Goal: Answer question/provide support

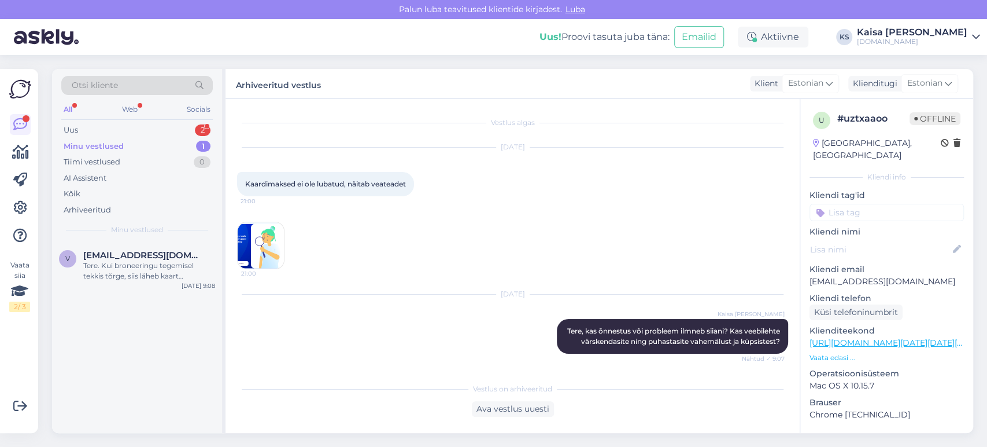
scroll to position [116, 0]
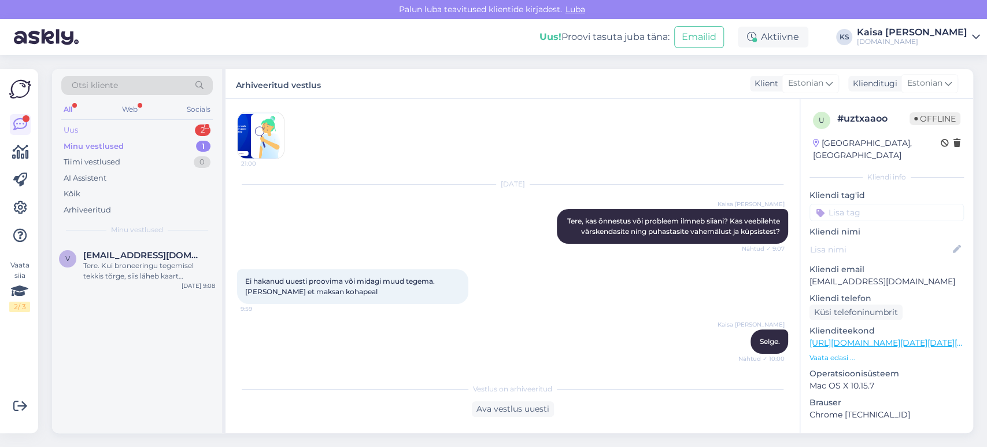
click at [166, 124] on div "Uus 2" at bounding box center [137, 130] width 152 height 16
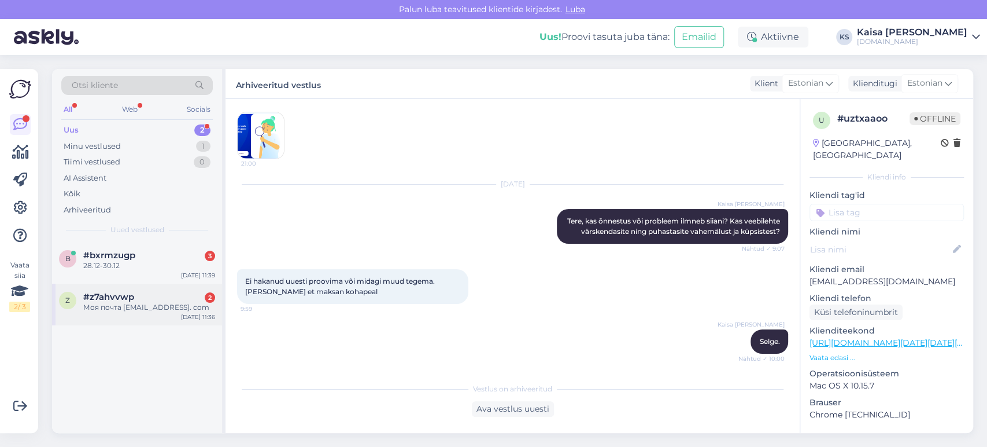
click at [137, 297] on div "#z7ahvvwp 2" at bounding box center [149, 297] width 132 height 10
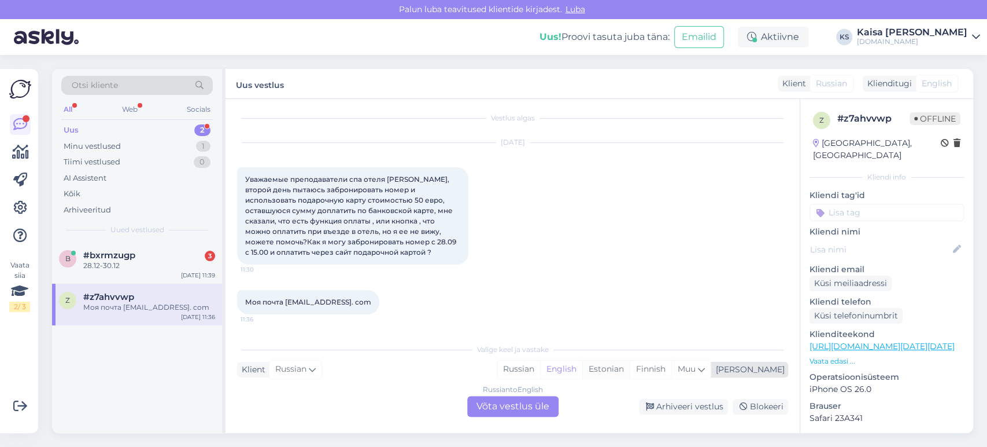
click at [630, 370] on div "Estonian" at bounding box center [606, 368] width 47 height 17
click at [526, 404] on div "Russian to Estonian Võta vestlus üle" at bounding box center [512, 406] width 91 height 21
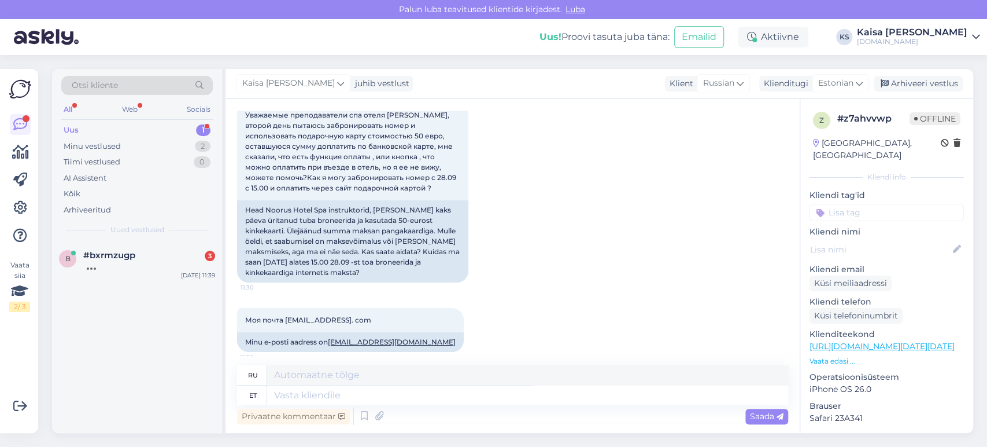
scroll to position [79, 0]
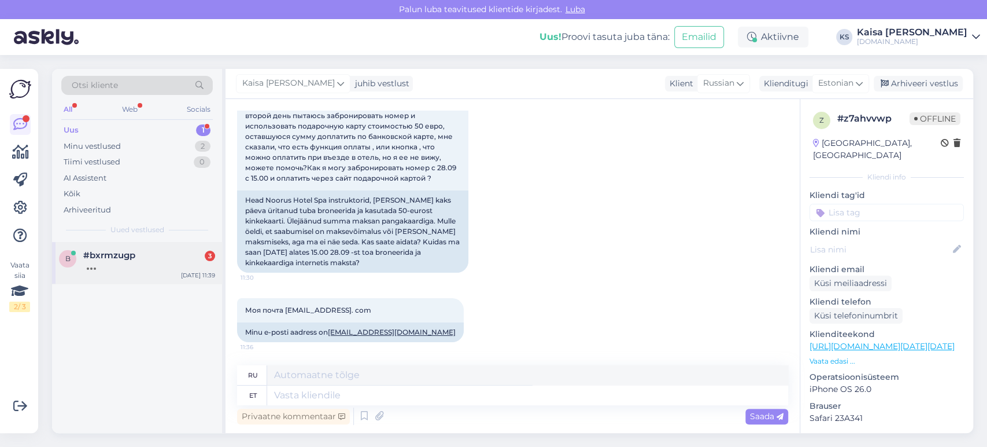
click at [135, 266] on div at bounding box center [149, 265] width 132 height 10
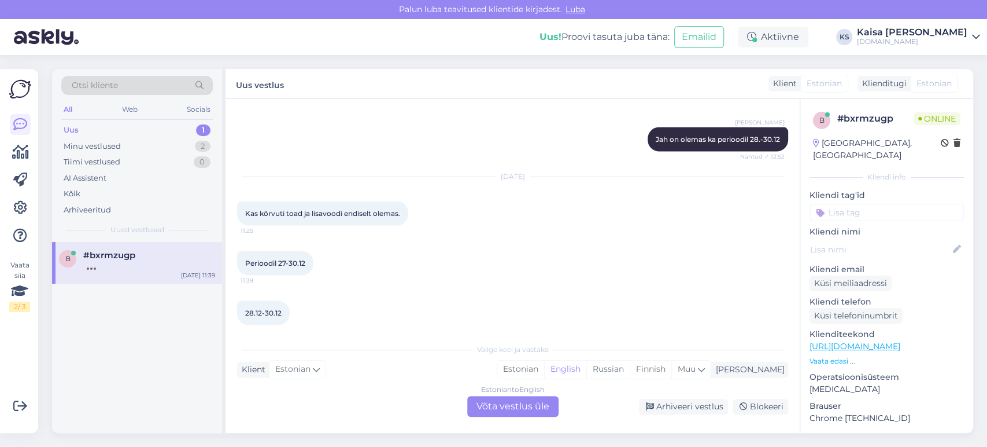
scroll to position [1667, 0]
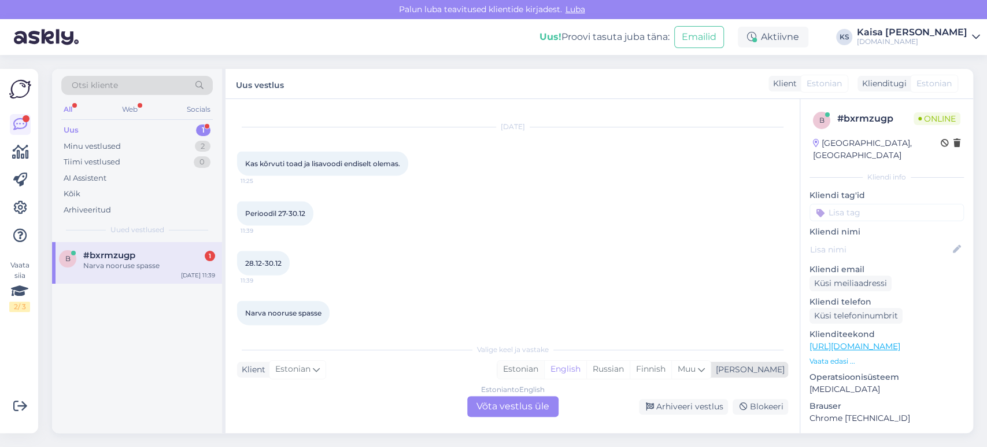
click at [544, 373] on div "Estonian" at bounding box center [520, 368] width 47 height 17
click at [537, 402] on div "Estonian to Estonian Võta vestlus üle" at bounding box center [512, 406] width 91 height 21
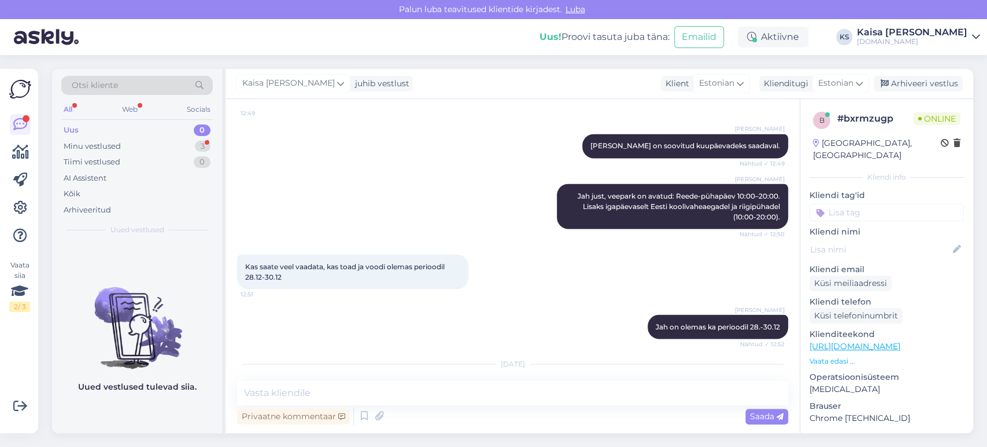
scroll to position [1623, 0]
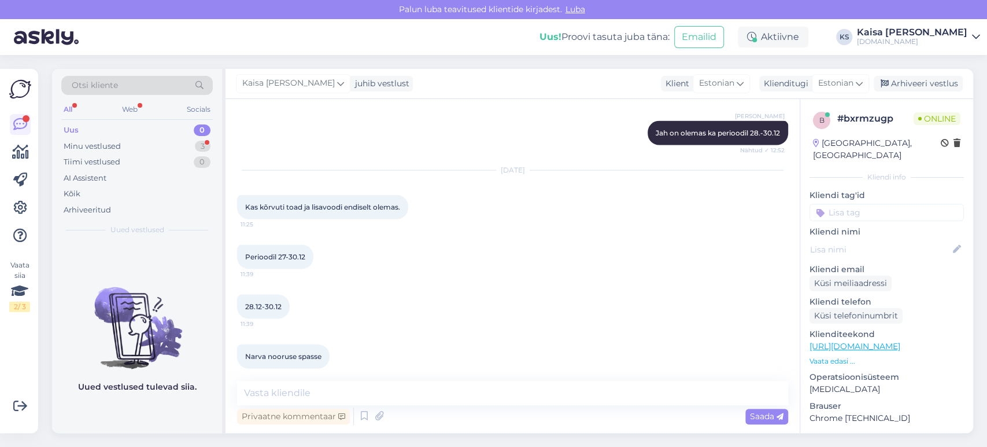
click at [370, 241] on div "Perioodil 27-30.12 11:39" at bounding box center [512, 257] width 551 height 50
click at [833, 341] on div "Klienditeekond [URL][DOMAIN_NAME] Vaata edasi ..." at bounding box center [887, 347] width 154 height 38
click at [833, 356] on p "Vaata edasi ..." at bounding box center [887, 361] width 154 height 10
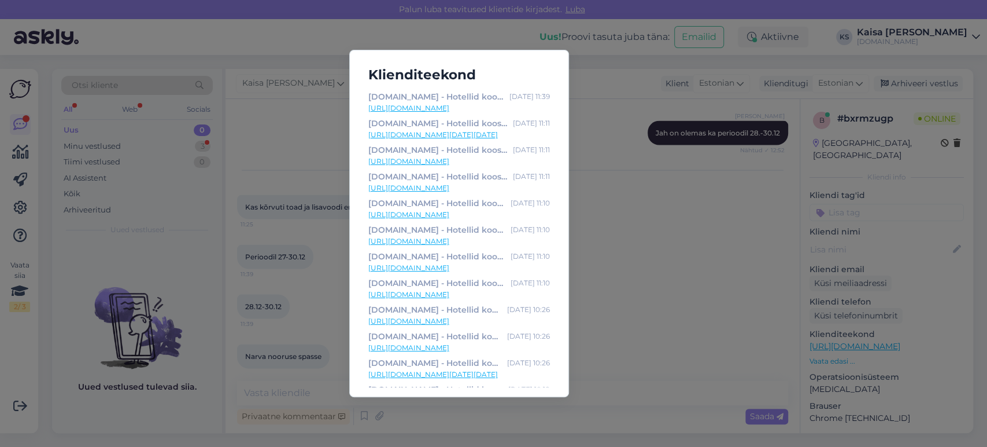
click at [462, 112] on link "[URL][DOMAIN_NAME]" at bounding box center [459, 108] width 182 height 10
click at [293, 250] on div "Klienditeekond [DOMAIN_NAME] - Hotellid koos võluvate lisavõimalustega [DATE] 1…" at bounding box center [493, 223] width 987 height 447
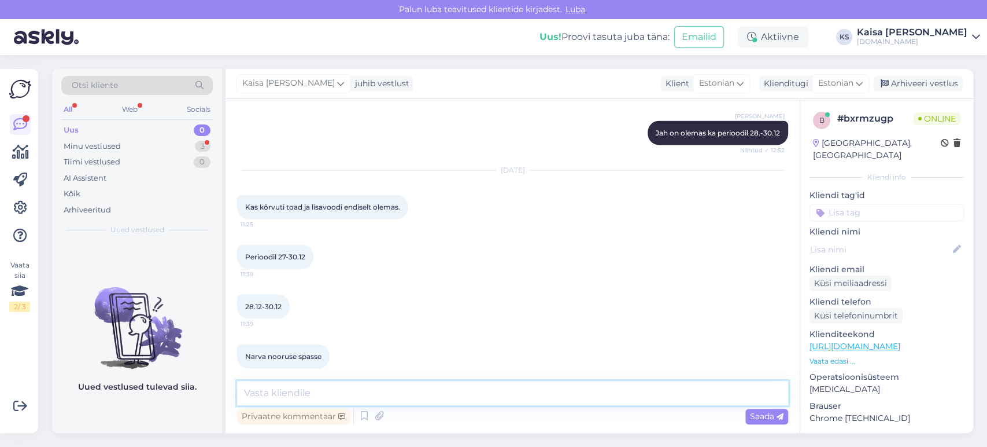
click at [497, 389] on textarea at bounding box center [512, 393] width 551 height 24
paste textarea "[URL][DOMAIN_NAME][DATE][DATE][GEOGRAPHIC_DATA]"
type textarea "Tere, kõik saadavalolevad paketid kahe toaga on siin: [URL][DOMAIN_NAME][DATE][…"
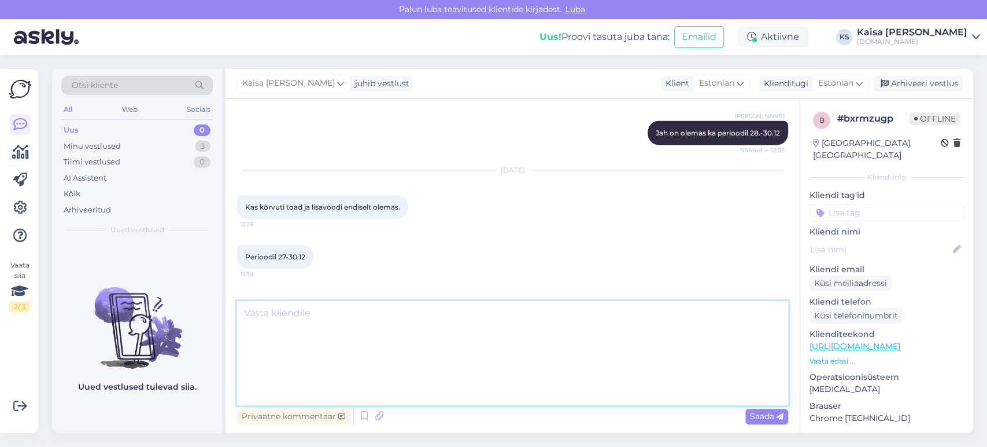
scroll to position [0, 0]
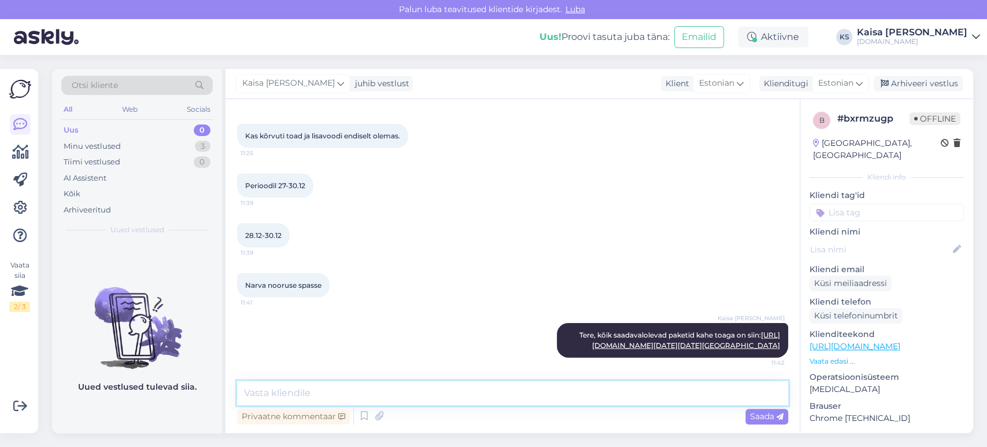
click at [497, 389] on textarea at bounding box center [512, 393] width 551 height 24
type textarea "Külalisteks on märgitud 4 täiskasvanut."
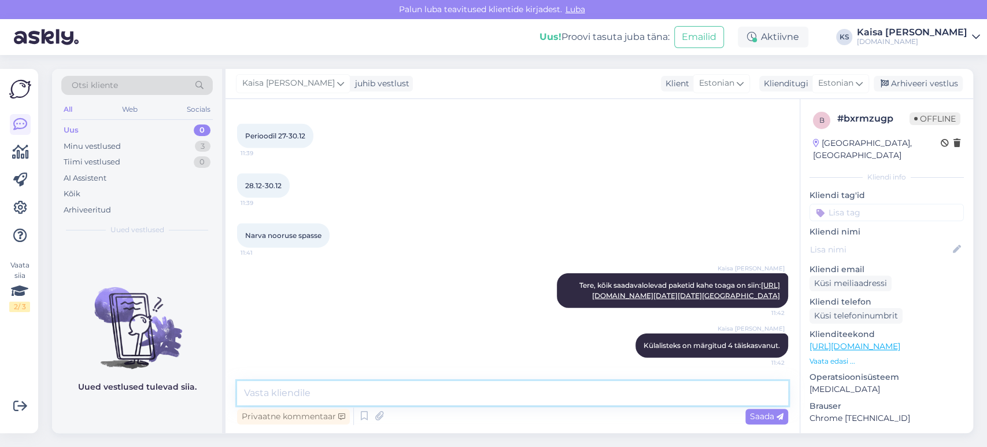
scroll to position [1910, 0]
click at [180, 148] on div "Minu vestlused 3" at bounding box center [137, 146] width 152 height 16
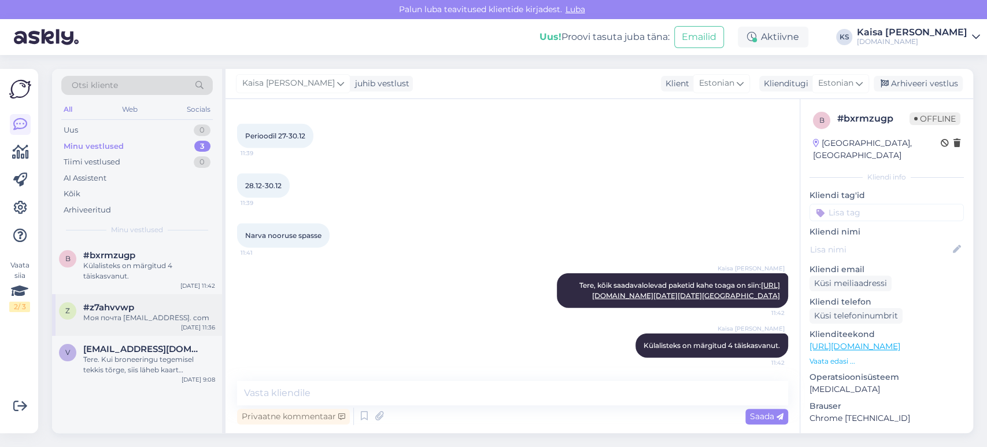
click at [149, 315] on div "Моя почта [EMAIL_ADDRESS]. com" at bounding box center [149, 317] width 132 height 10
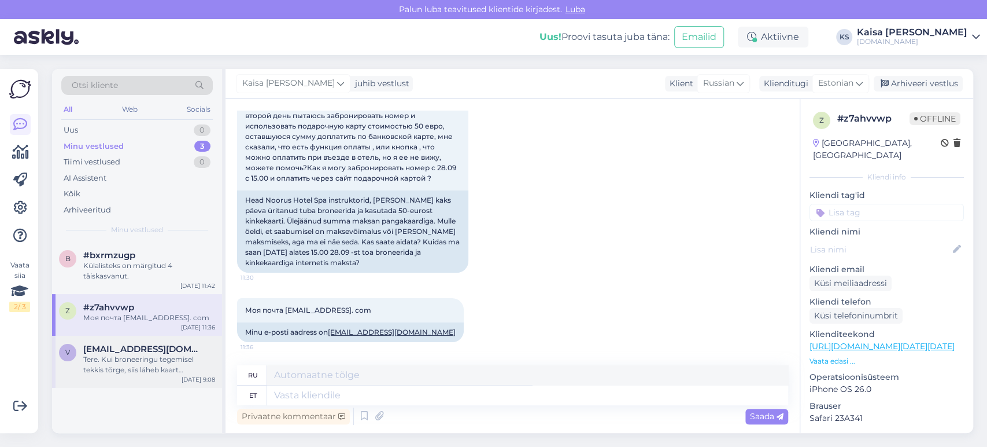
click at [148, 356] on div "Tere. Kui broneeringu tegemisel tekkis tõrge, siis läheb kaart turvalisuse kaal…" at bounding box center [149, 364] width 132 height 21
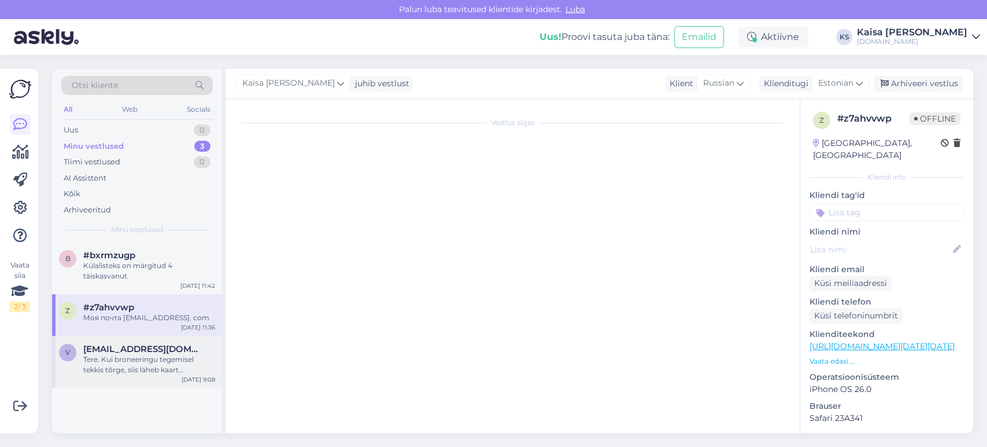
scroll to position [124, 0]
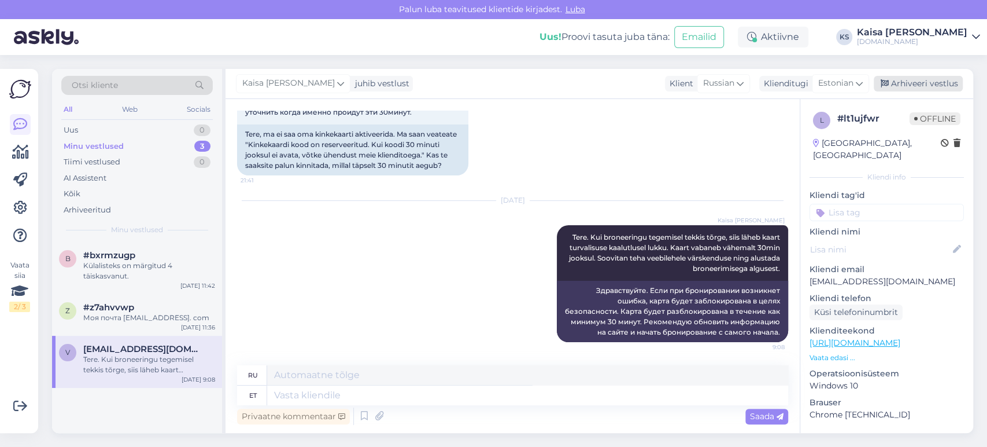
click at [912, 84] on div "Arhiveeri vestlus" at bounding box center [918, 84] width 89 height 16
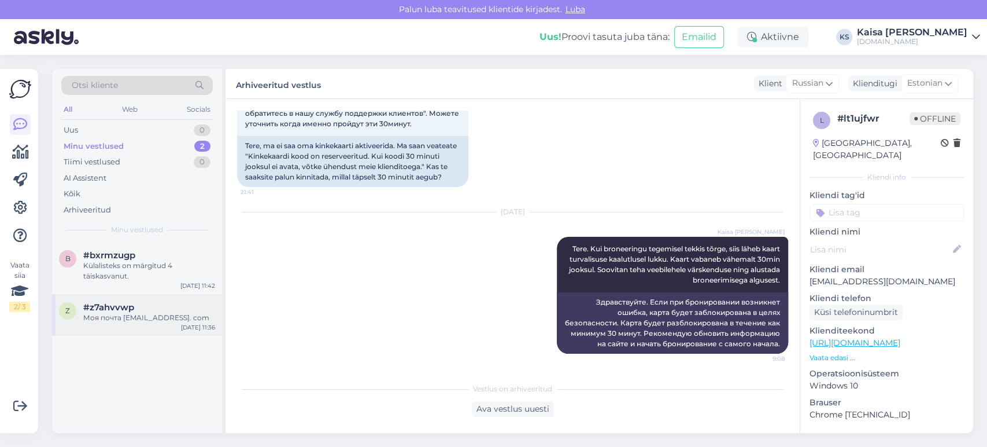
click at [185, 304] on div "#z7ahvvwp" at bounding box center [149, 307] width 132 height 10
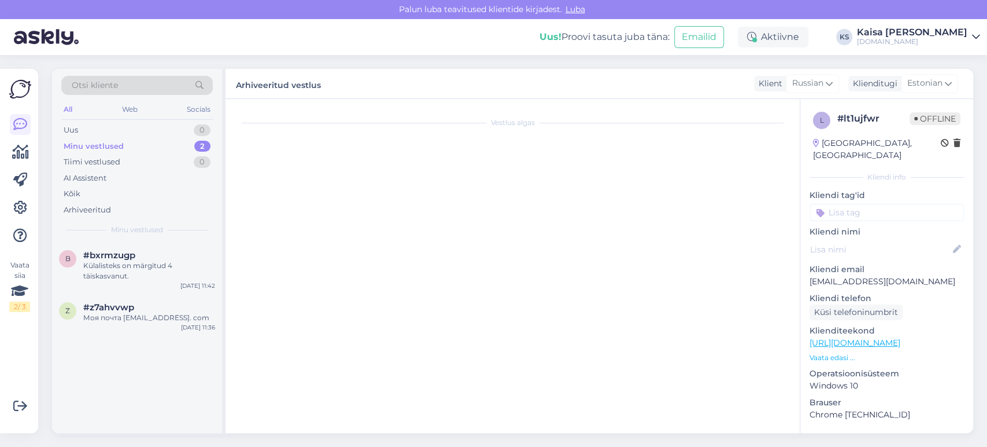
scroll to position [79, 0]
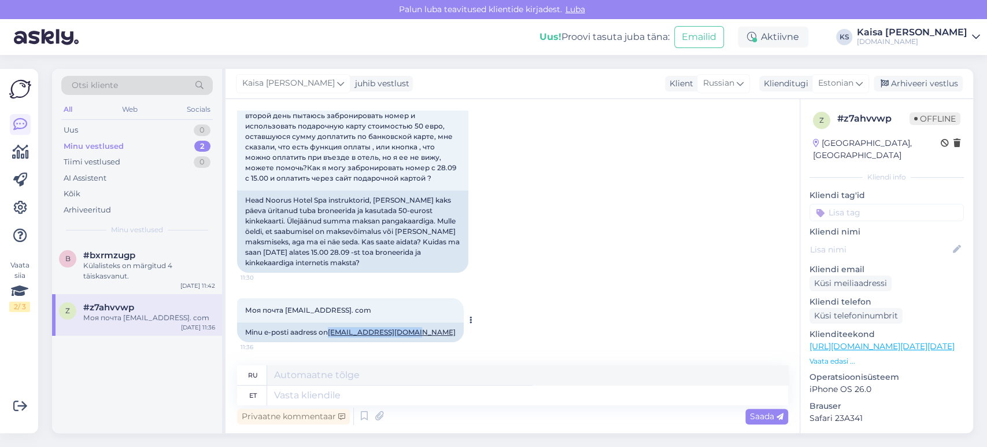
drag, startPoint x: 419, startPoint y: 332, endPoint x: 333, endPoint y: 333, distance: 86.8
click at [333, 333] on div "Minu e-posti aadress on [EMAIL_ADDRESS][DOMAIN_NAME]" at bounding box center [350, 332] width 227 height 20
copy link "[EMAIL_ADDRESS][DOMAIN_NAME]"
click at [166, 130] on div "Uus 1" at bounding box center [137, 130] width 152 height 16
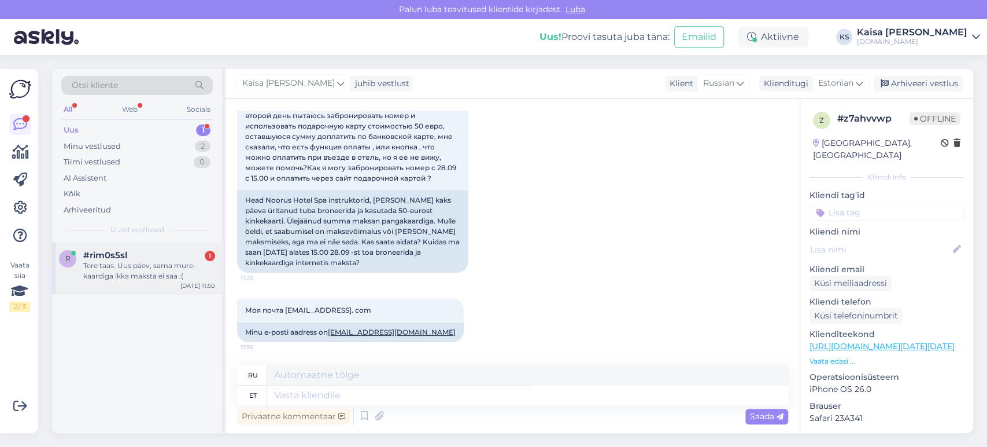
click at [138, 264] on div "Tere taas. Uus päev, sama mure- kaardiga ikka maksta ei saa :(" at bounding box center [149, 270] width 132 height 21
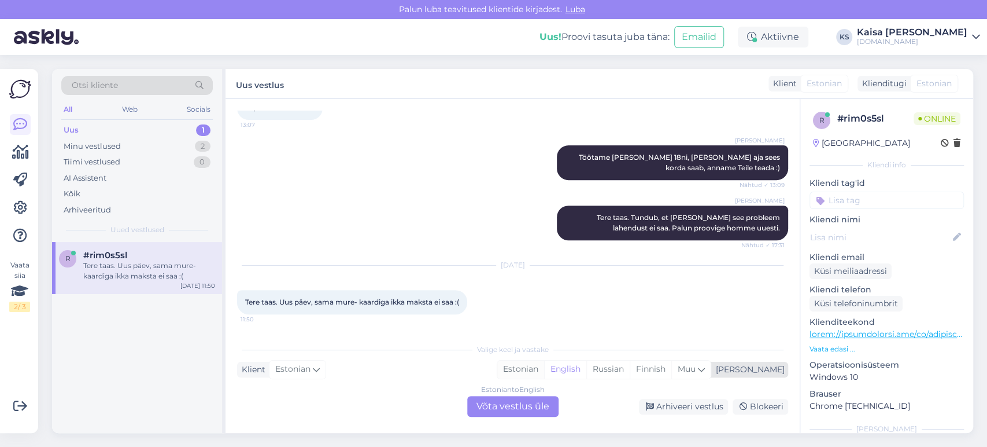
click at [544, 373] on div "Estonian" at bounding box center [520, 368] width 47 height 17
click at [539, 403] on div "Estonian to Estonian Võta vestlus üle" at bounding box center [512, 406] width 91 height 21
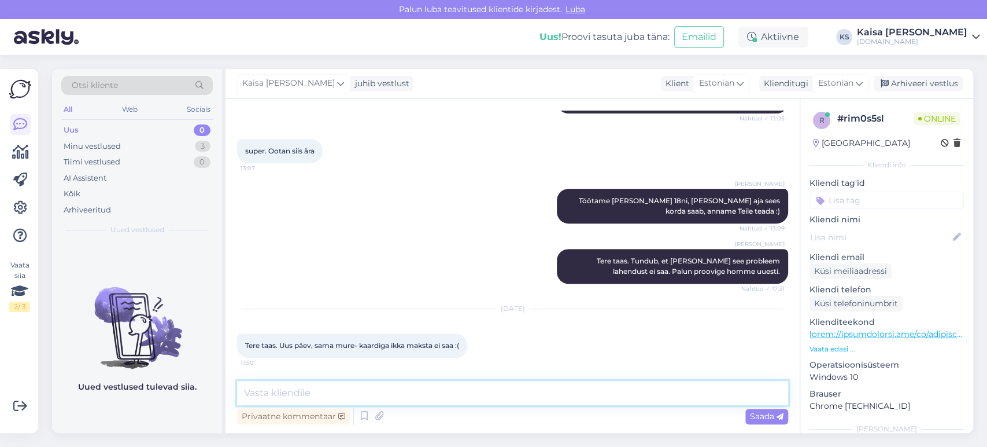
drag, startPoint x: 539, startPoint y: 403, endPoint x: 539, endPoint y: 395, distance: 8.1
click at [539, 395] on textarea at bounding box center [512, 393] width 551 height 24
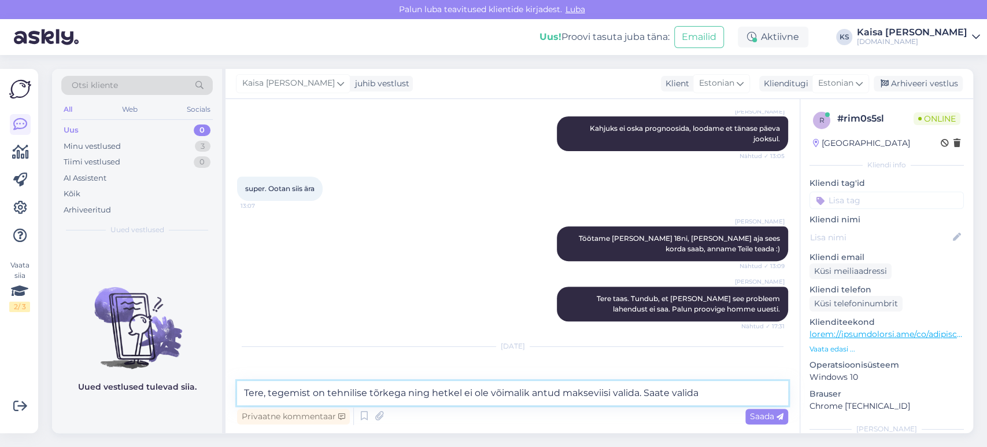
scroll to position [283, 0]
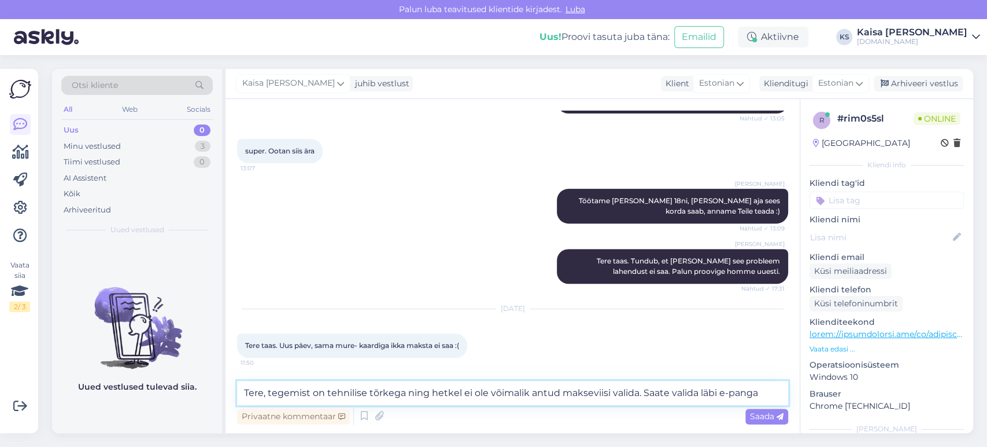
drag, startPoint x: 762, startPoint y: 389, endPoint x: 640, endPoint y: 388, distance: 122.1
click at [640, 388] on textarea "Tere, tegemist on tehnilise tõrkega ning hetkel ei ole võimalik antud makseviis…" at bounding box center [512, 393] width 551 height 24
type textarea "Tere, tegemist on tehnilise tõrkega ning hetkel ei ole võimalik antud makseviis…"
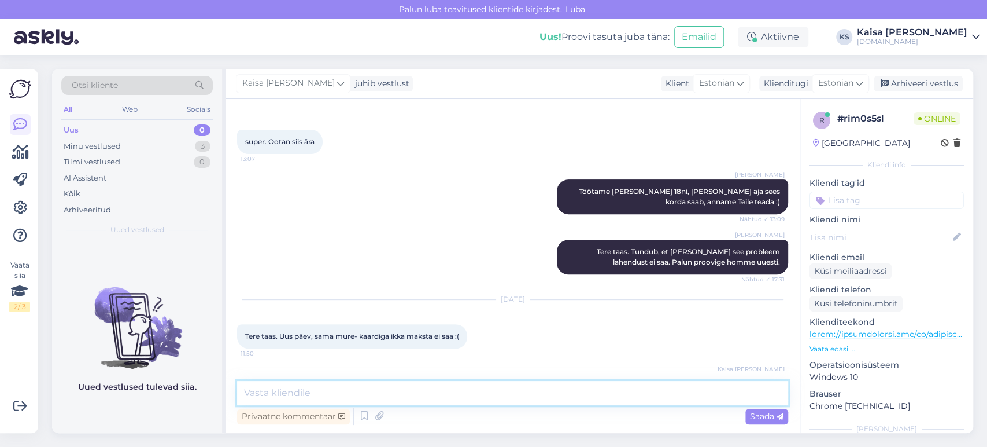
scroll to position [344, 0]
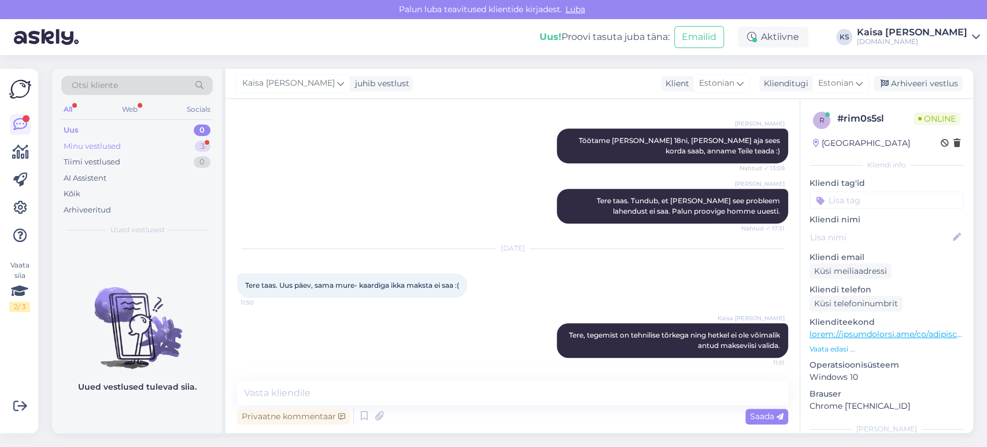
click at [146, 147] on div "Minu vestlused 3" at bounding box center [137, 146] width 152 height 16
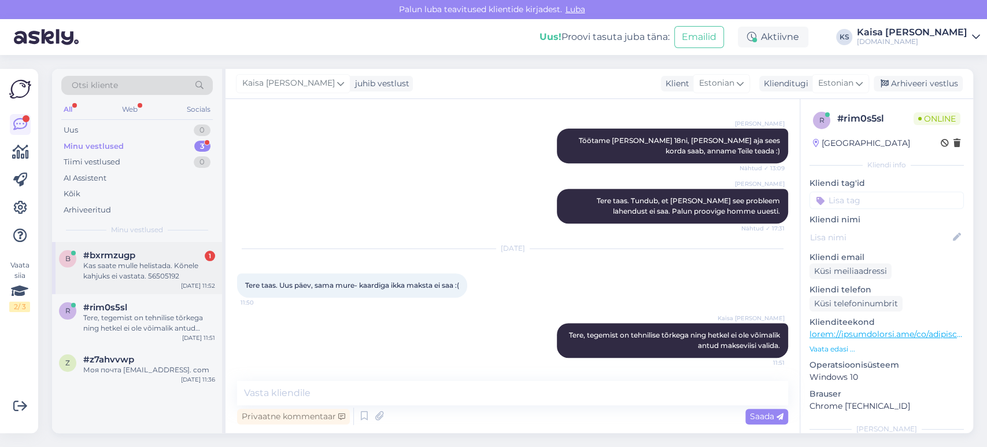
click at [143, 271] on div "Kas saate mulle helistada. Kõnele kahjuks ei vastata. 56505192" at bounding box center [149, 270] width 132 height 21
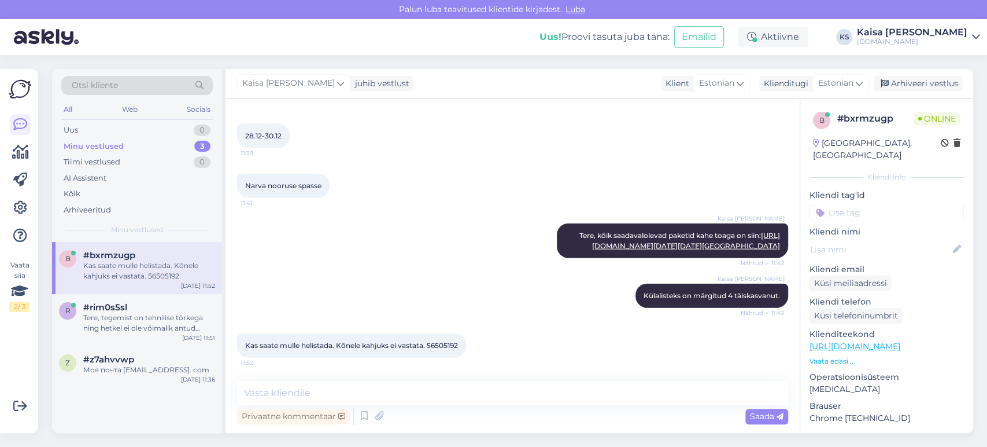
scroll to position [1970, 0]
click at [453, 211] on div "Kaisa [PERSON_NAME] Tere, kõik saadavalolevad paketid kahe toaga on siin: [URL]…" at bounding box center [512, 241] width 551 height 60
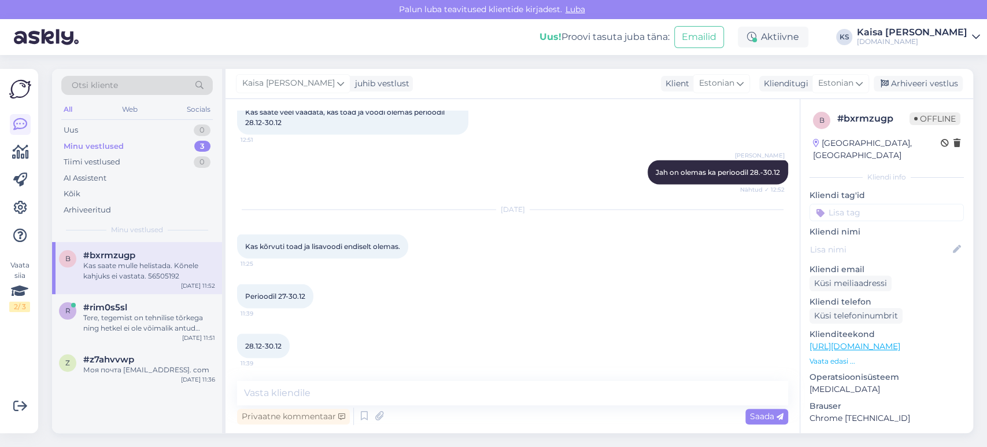
scroll to position [1842, 0]
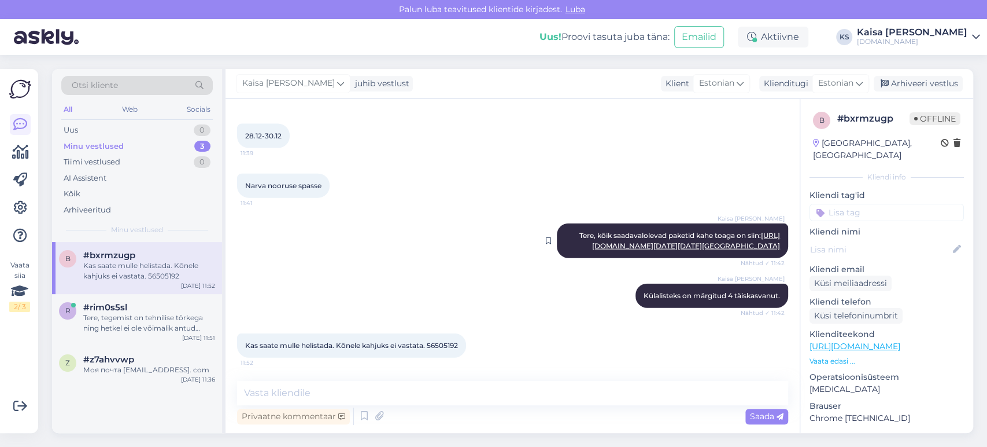
click at [626, 245] on link "[URL][DOMAIN_NAME][DATE][DATE][GEOGRAPHIC_DATA]" at bounding box center [686, 240] width 188 height 19
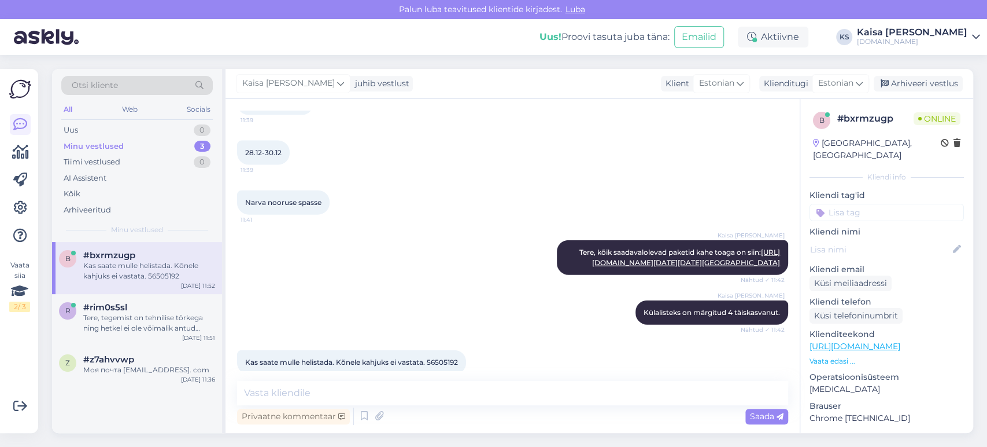
scroll to position [1970, 0]
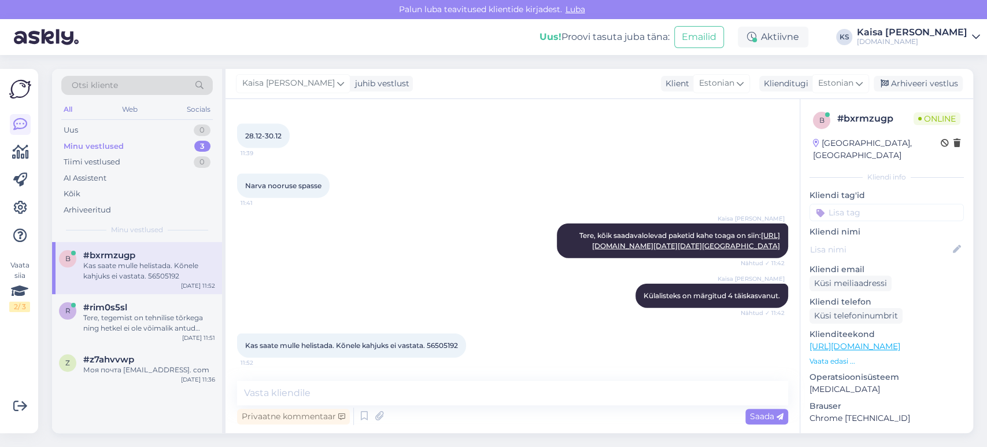
click at [452, 211] on div "Kaisa [PERSON_NAME] Tere, kõik saadavalolevad paketid kahe toaga on siin: [URL]…" at bounding box center [512, 241] width 551 height 60
click at [503, 238] on div "Kaisa [PERSON_NAME] Tere, kõik saadavalolevad paketid kahe toaga on siin: [URL]…" at bounding box center [512, 241] width 551 height 60
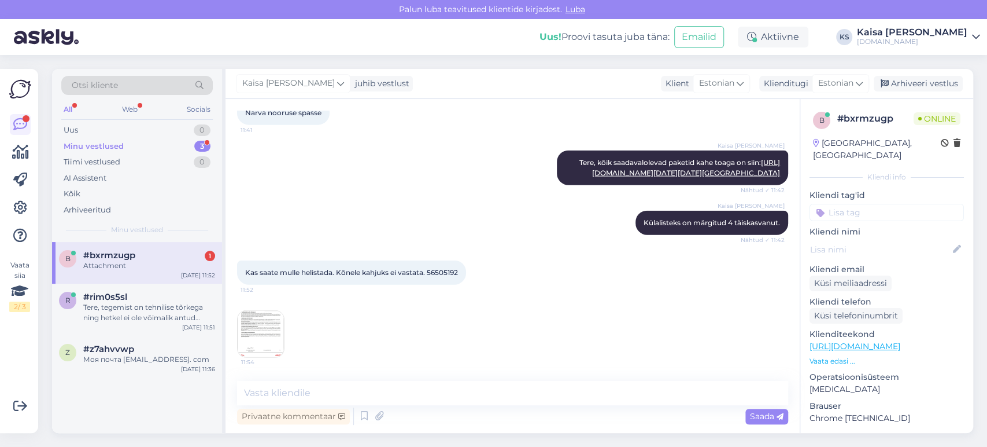
scroll to position [2043, 0]
click at [265, 327] on img at bounding box center [261, 334] width 46 height 46
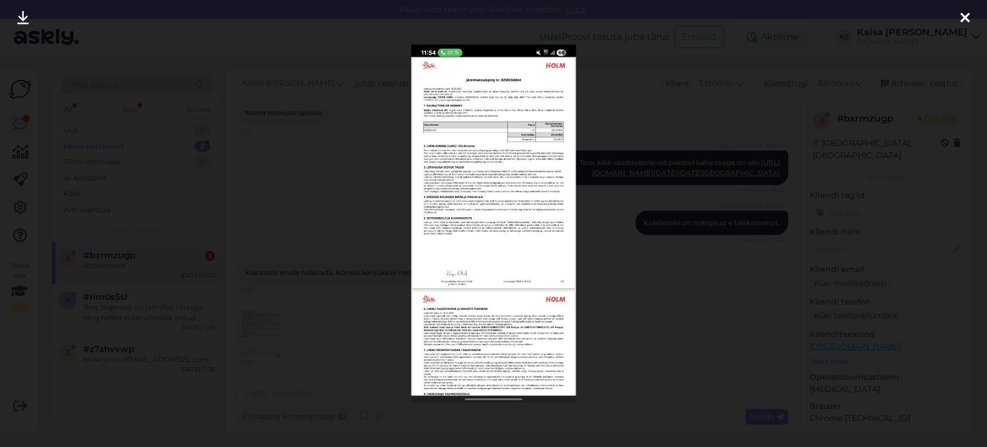
click at [24, 17] on icon at bounding box center [23, 18] width 12 height 15
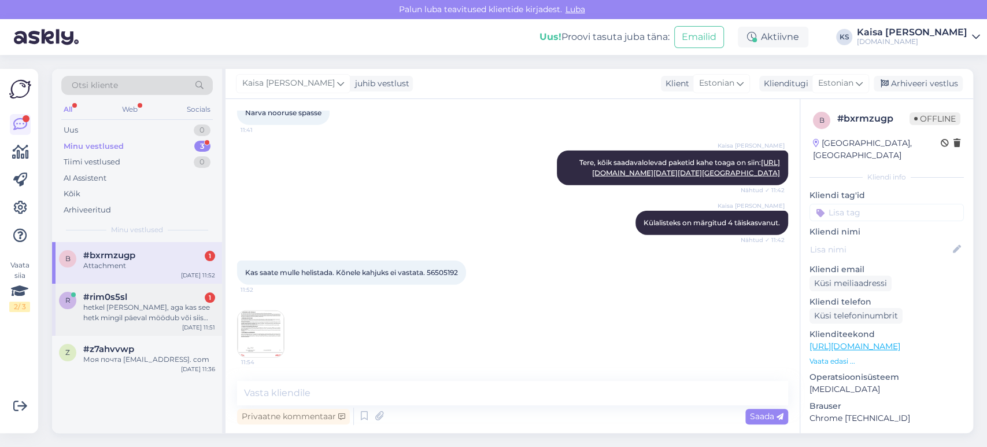
click at [156, 315] on div "hetkel [PERSON_NAME], aga kas see hetk mingil päeval möödub või siis pigem mitt…" at bounding box center [149, 312] width 132 height 21
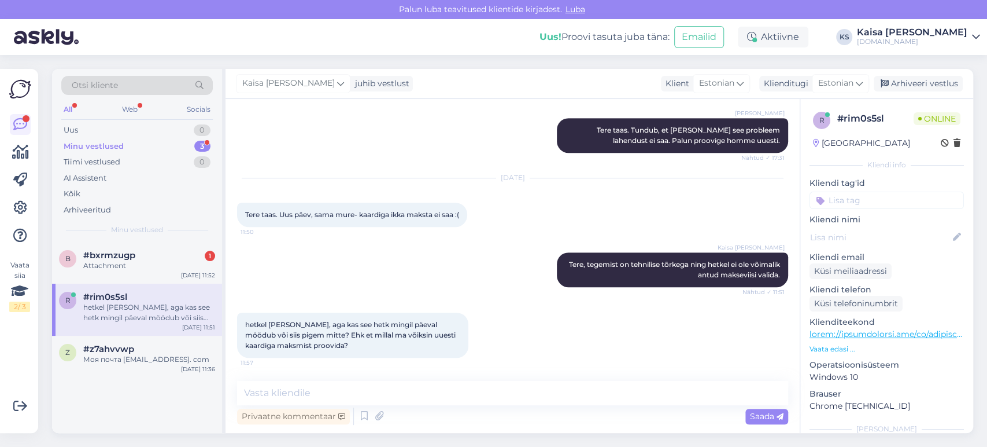
scroll to position [414, 0]
click at [462, 396] on textarea at bounding box center [512, 393] width 551 height 24
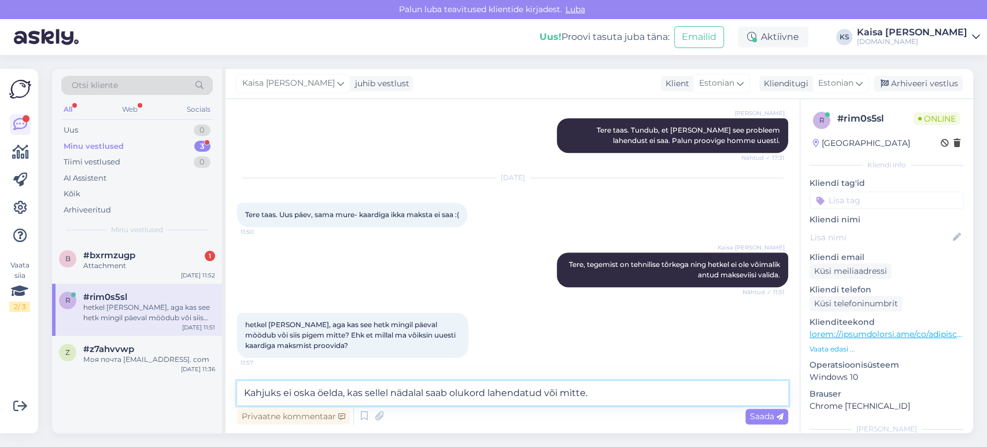
type textarea "Kahjuks ei oska öelda, kas sellel nädalal saab olukord lahendatud või mitte."
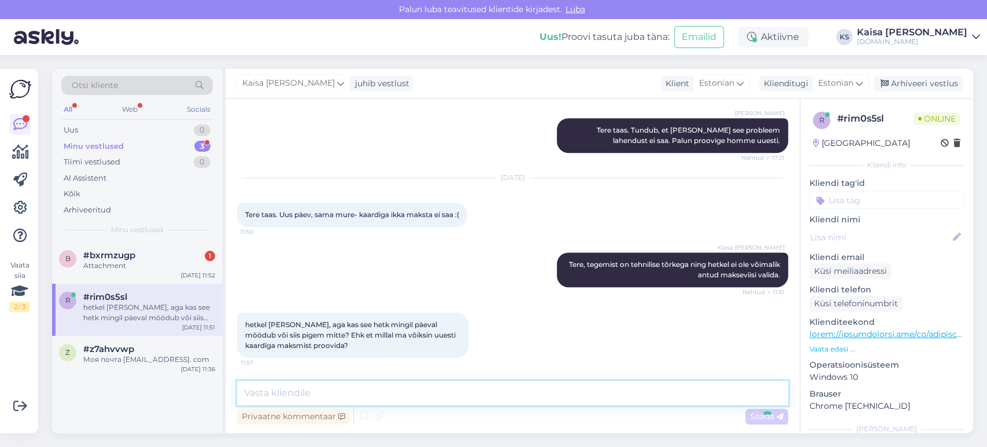
scroll to position [474, 0]
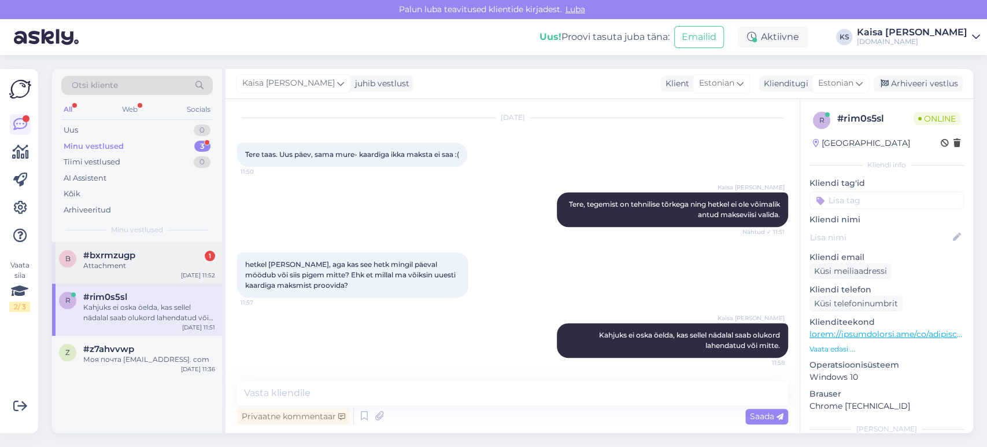
click at [139, 258] on div "#bxrmzugp 1" at bounding box center [149, 255] width 132 height 10
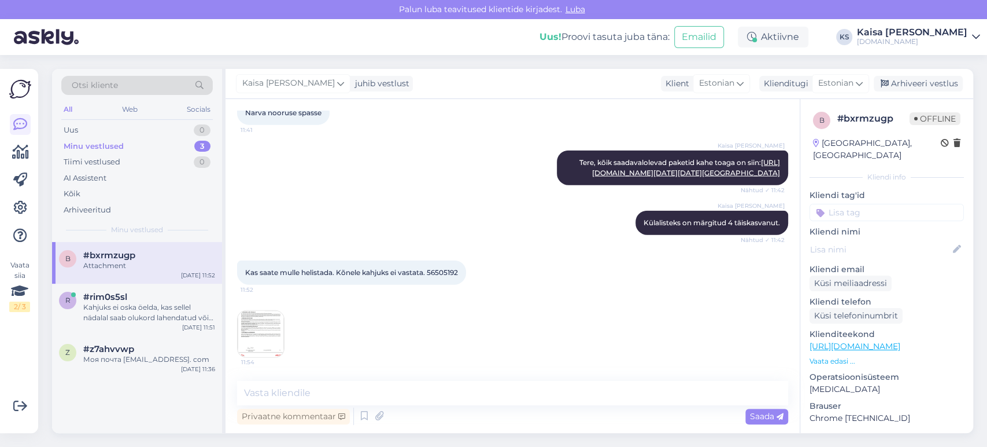
click at [550, 309] on div "11:54" at bounding box center [512, 333] width 551 height 73
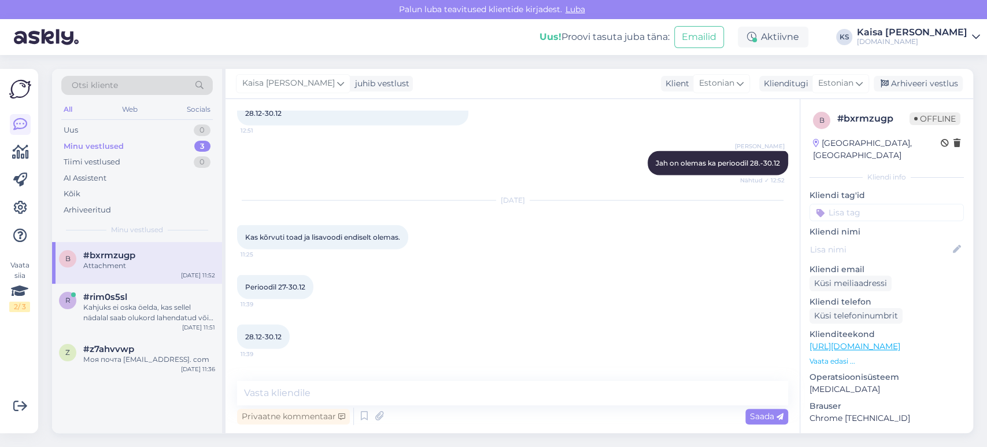
scroll to position [2043, 0]
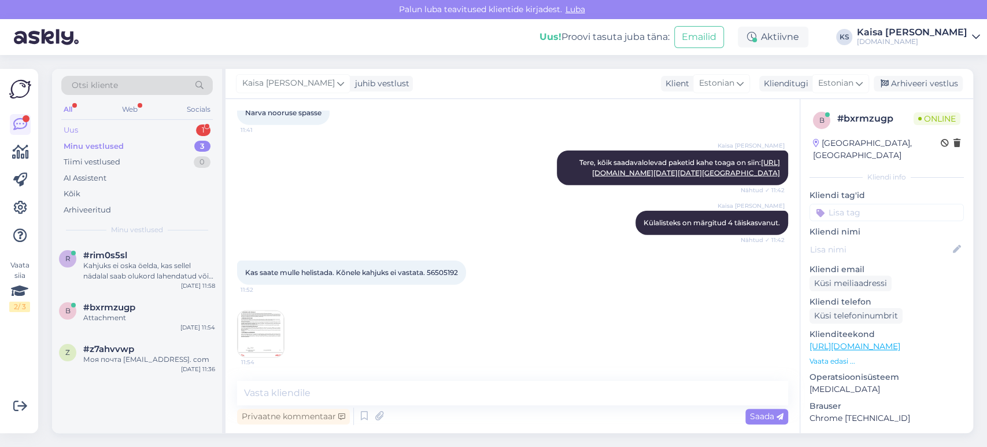
click at [175, 132] on div "Uus 1" at bounding box center [137, 130] width 152 height 16
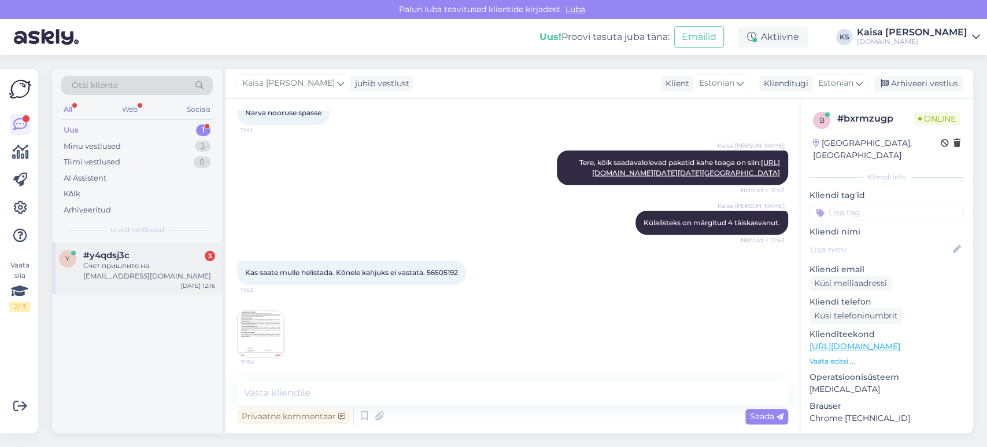
click at [131, 265] on div "Счет пришлите на [EMAIL_ADDRESS][DOMAIN_NAME]" at bounding box center [149, 270] width 132 height 21
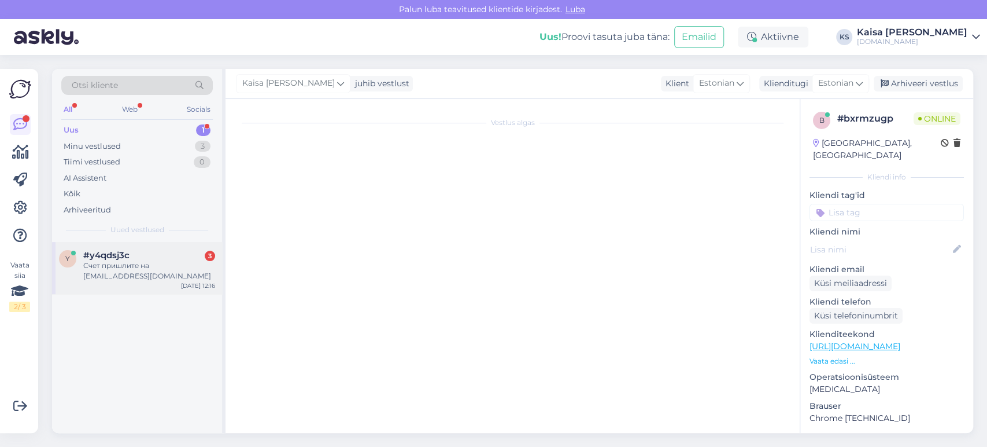
scroll to position [0, 0]
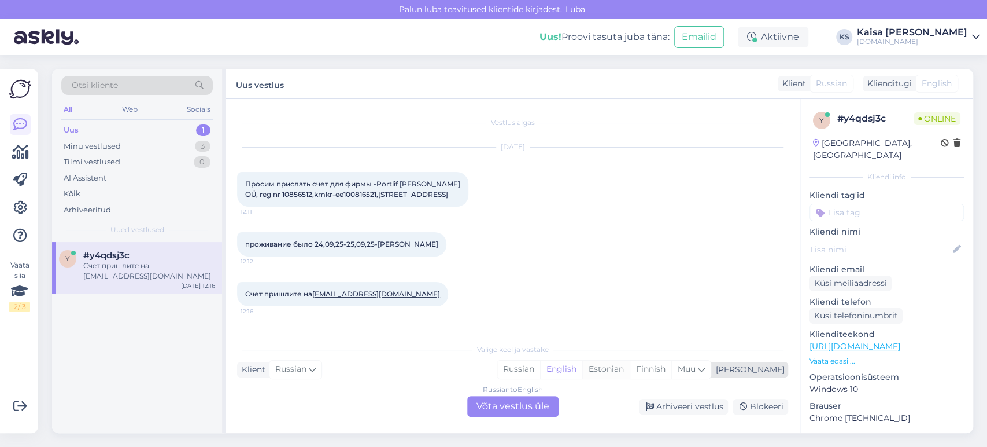
click at [630, 376] on div "Estonian" at bounding box center [606, 368] width 47 height 17
click at [537, 404] on div "Russian to Estonian Võta vestlus üle" at bounding box center [512, 406] width 91 height 21
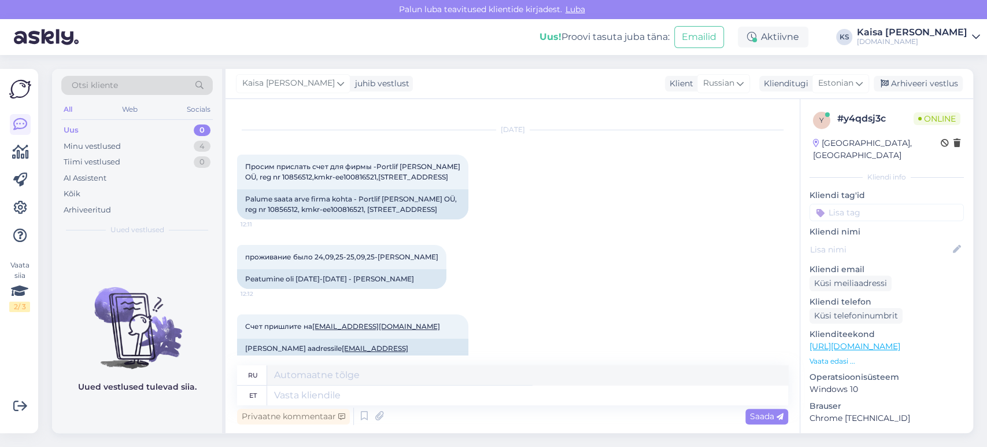
scroll to position [33, 0]
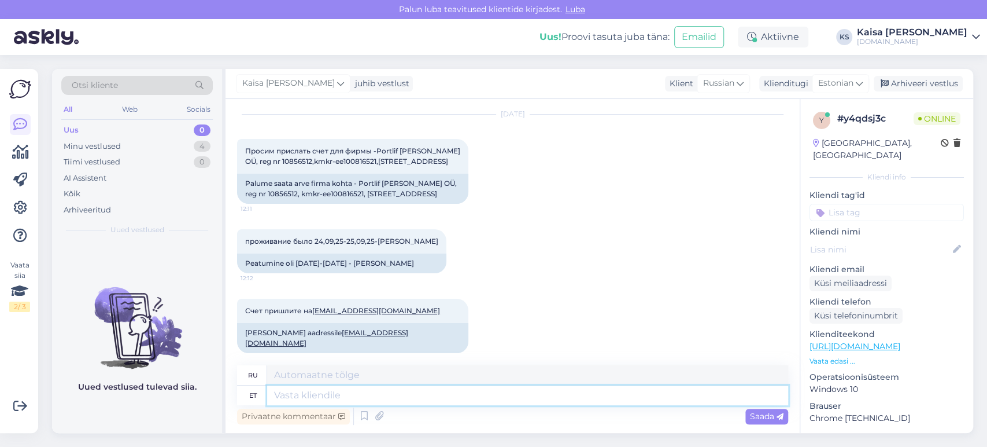
click at [489, 401] on textarea at bounding box center [527, 395] width 521 height 20
type textarea "Tere, pal"
type textarea "Привет,"
type textarea "Tere, palun s"
type textarea "Здравствуйте, пожалуйста."
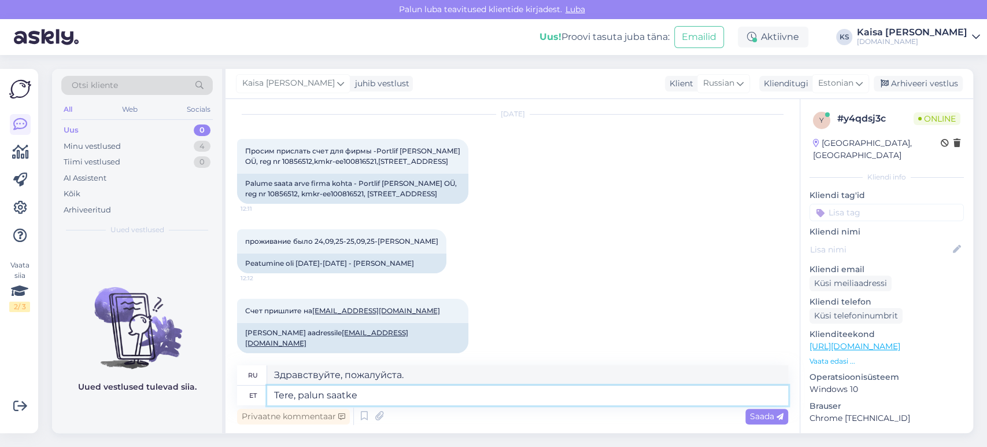
type textarea "Tere, palun saatke s"
type textarea "Здравствуйте, пожалуйста отправьте"
type textarea "Tere, palun saatke sooviavaldus e-"
type textarea "Здравствуйте, отправьте пожалуйста заявку."
type textarea "Tere, palun saatke sooviavaldus e-mailil"
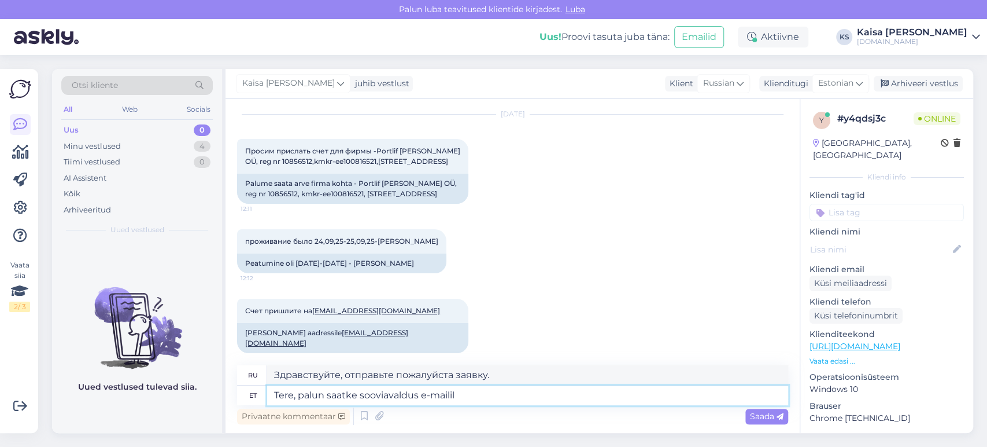
type textarea "Здравствуйте, отправьте, пожалуйста, заявку по электронной почте."
type textarea "Tere, palun saatke sooviavaldus e-mailil [EMAIL_ADDRESS][DOMAIN_NAME]."
type textarea "Здравствуйте, отправьте запрос на [EMAIL_ADDRESS][DOMAIN_NAME]."
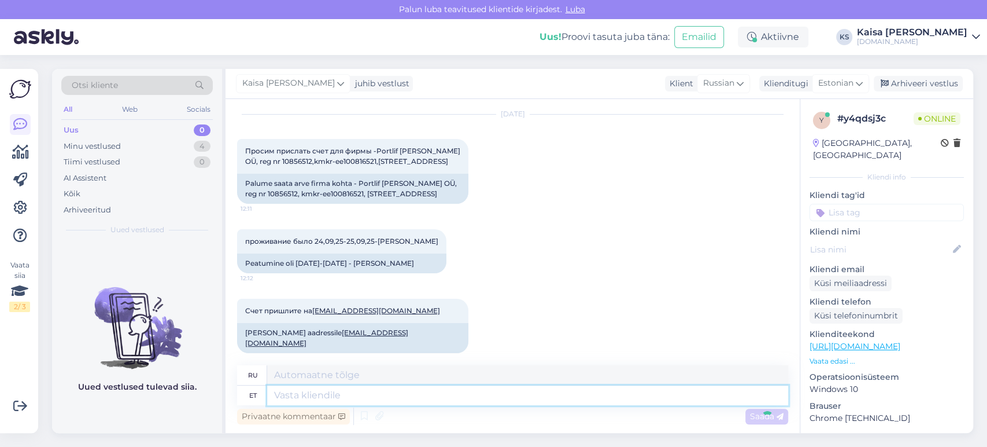
scroll to position [124, 0]
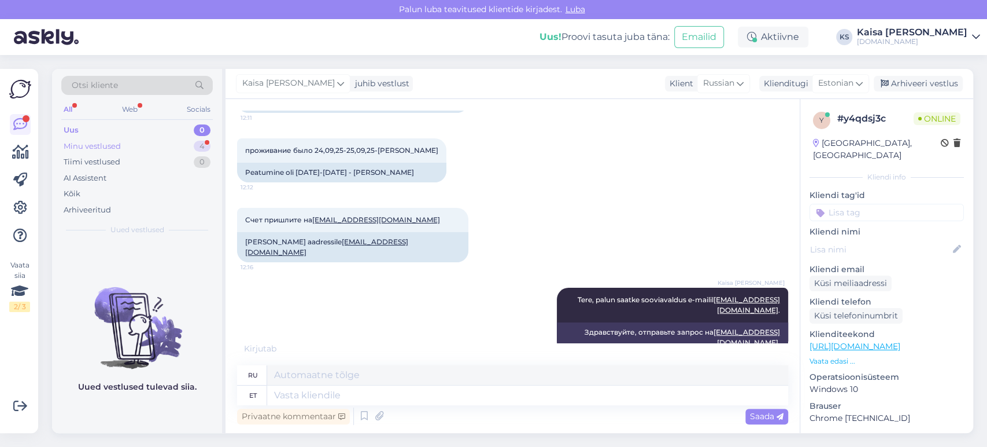
click at [178, 152] on div "Minu vestlused 4" at bounding box center [137, 146] width 152 height 16
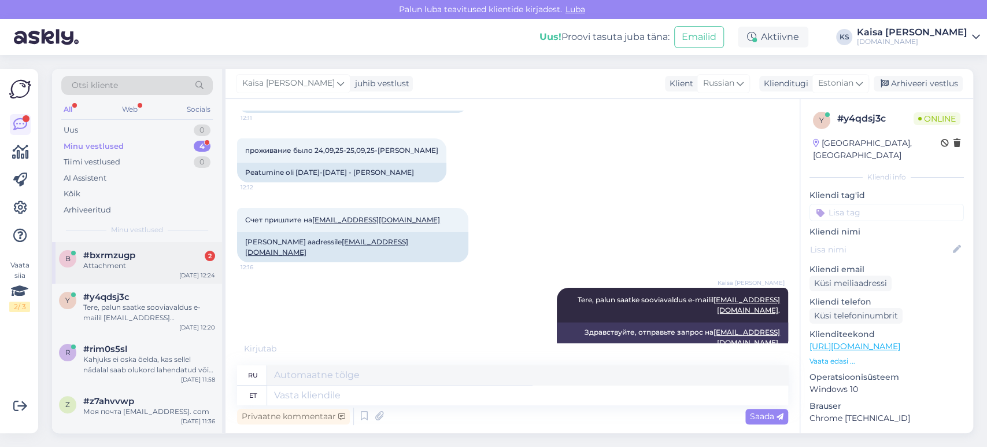
scroll to position [193, 0]
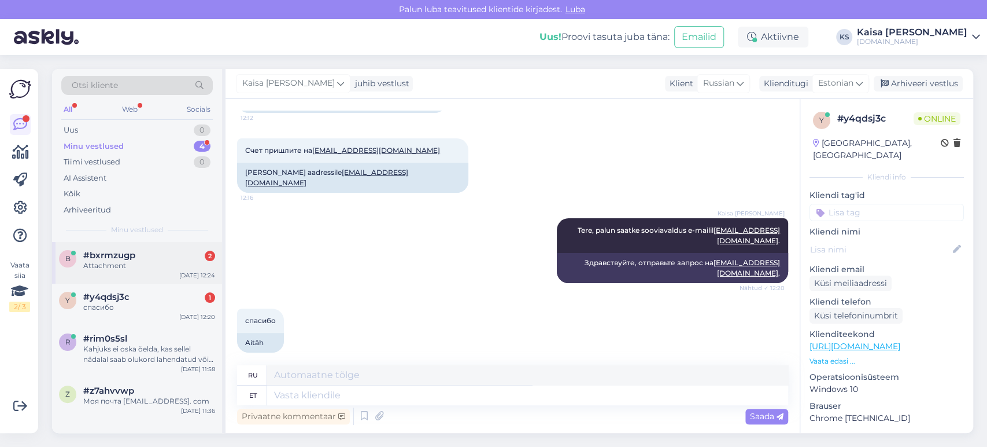
click at [143, 260] on div "Attachment" at bounding box center [149, 265] width 132 height 10
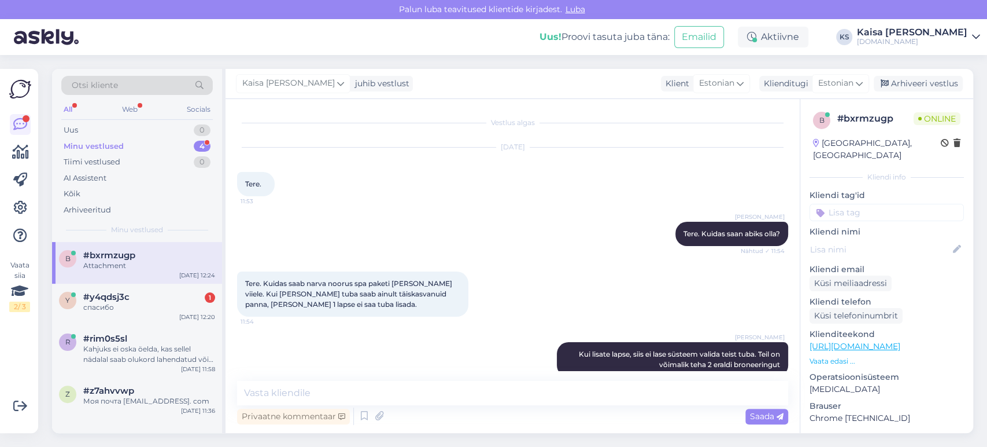
scroll to position [2166, 0]
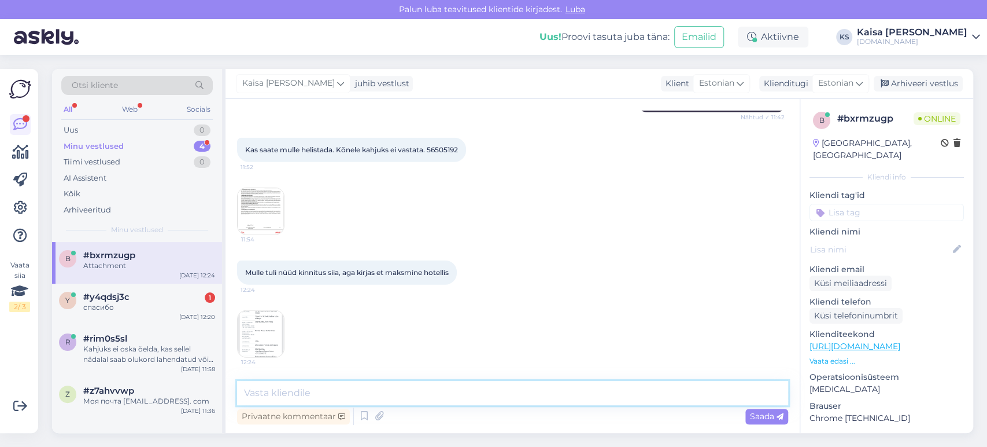
click at [445, 399] on textarea at bounding box center [512, 393] width 551 height 24
click at [246, 392] on textarea "Hetkel arendustiim tegeleb" at bounding box center [512, 393] width 551 height 24
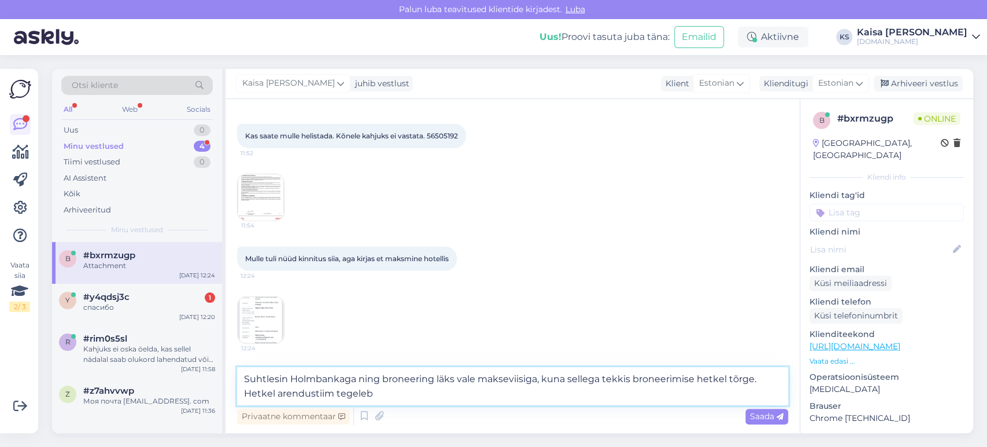
click at [282, 392] on textarea "Suhtlesin Holmbankaga ning broneering läks vale makseviisiga, kuna sellega tekk…" at bounding box center [512, 386] width 551 height 38
click at [342, 389] on textarea "Suhtlesin Holmbankaga ning broneering läks vale makseviisiga, kuna sellega tekk…" at bounding box center [512, 386] width 551 height 38
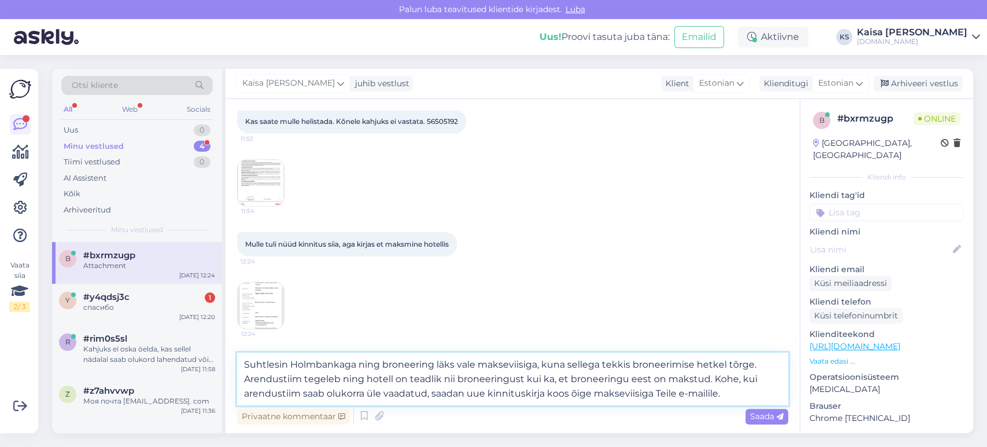
type textarea "Suhtlesin Holmbankaga ning broneering läks vale makseviisiga, kuna sellega tekk…"
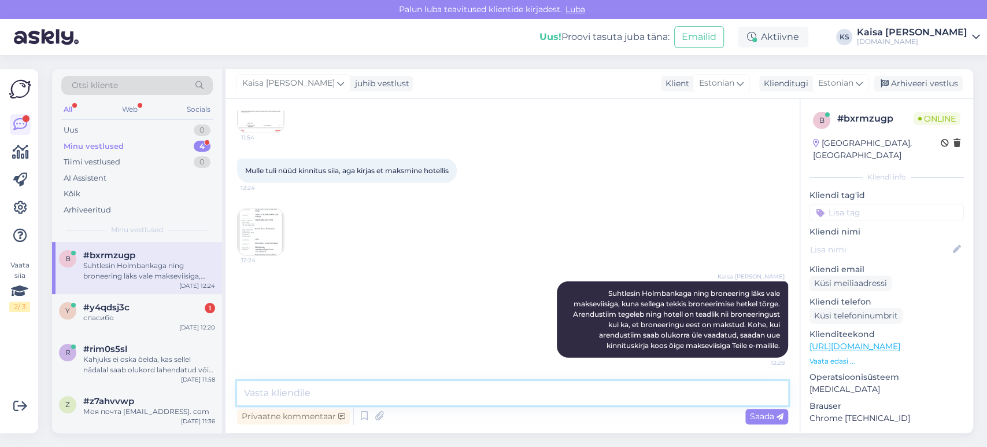
scroll to position [2268, 0]
click at [364, 313] on div "Kaisa [PERSON_NAME] Suhtlesin Holmbankaga ning broneering läks vale makseviisig…" at bounding box center [512, 319] width 551 height 102
click at [259, 225] on img at bounding box center [261, 232] width 46 height 46
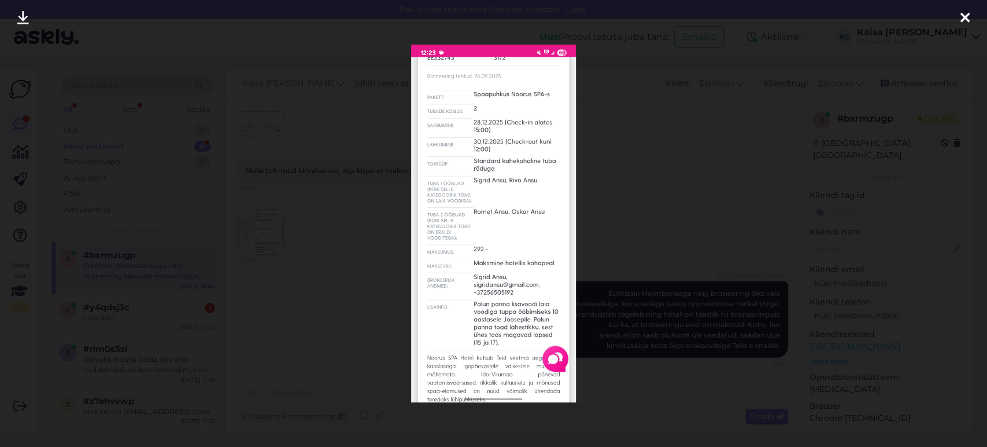
click at [607, 188] on div at bounding box center [493, 223] width 987 height 447
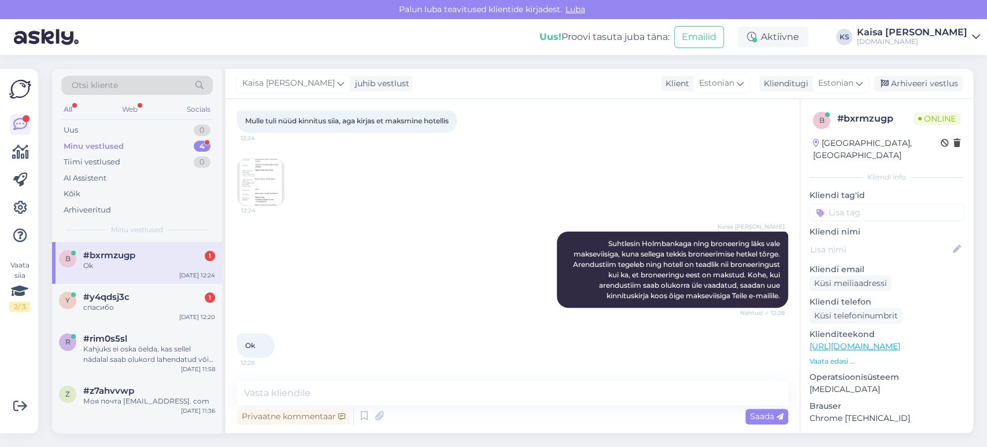
scroll to position [2317, 0]
click at [271, 178] on img at bounding box center [261, 182] width 46 height 46
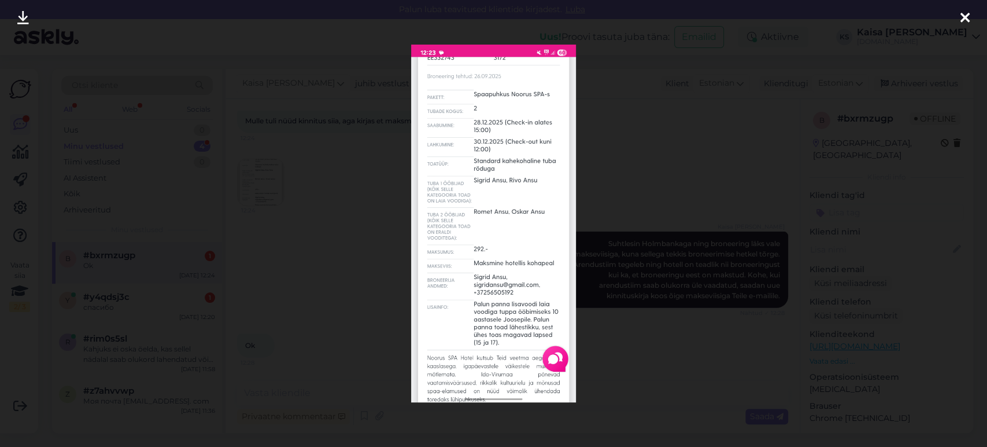
click at [565, 82] on img at bounding box center [493, 223] width 165 height 357
click at [592, 92] on div at bounding box center [493, 223] width 987 height 447
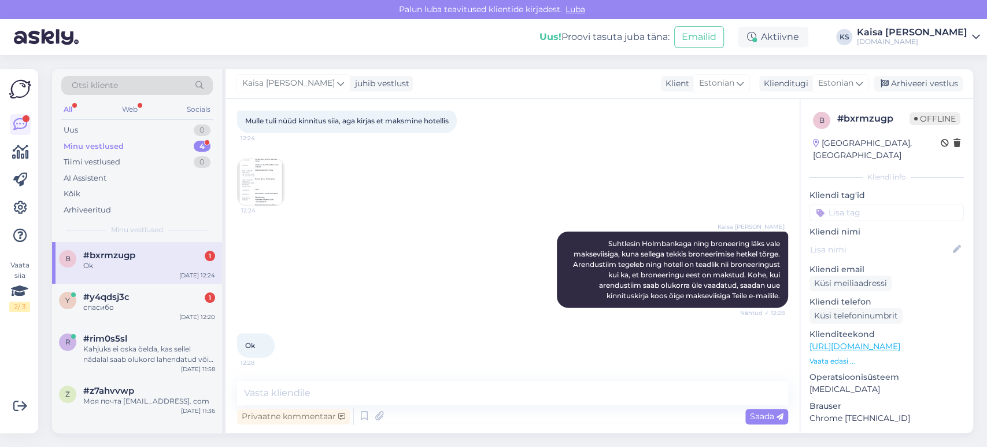
click at [455, 277] on div "Kaisa [PERSON_NAME] Suhtlesin Holmbankaga ning broneering läks vale makseviisig…" at bounding box center [512, 270] width 551 height 102
click at [149, 307] on div "спасибо" at bounding box center [149, 307] width 132 height 10
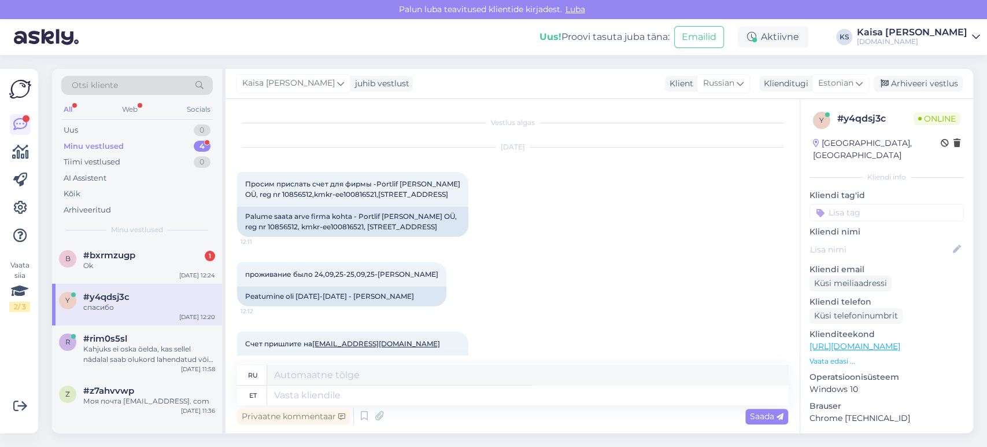
scroll to position [193, 0]
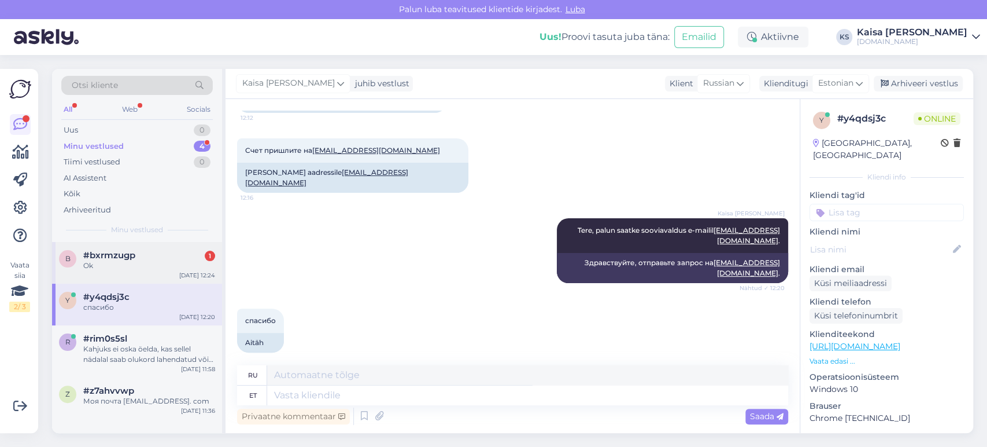
click at [148, 263] on div "Ok" at bounding box center [149, 265] width 132 height 10
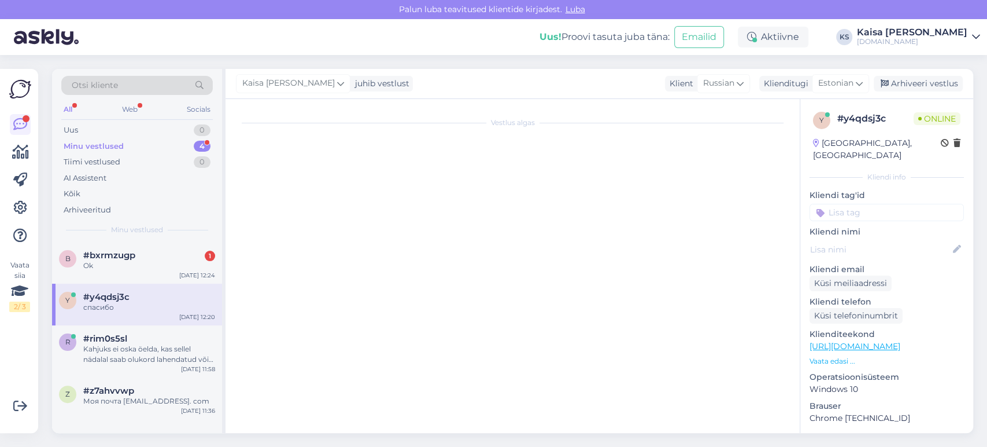
scroll to position [2317, 0]
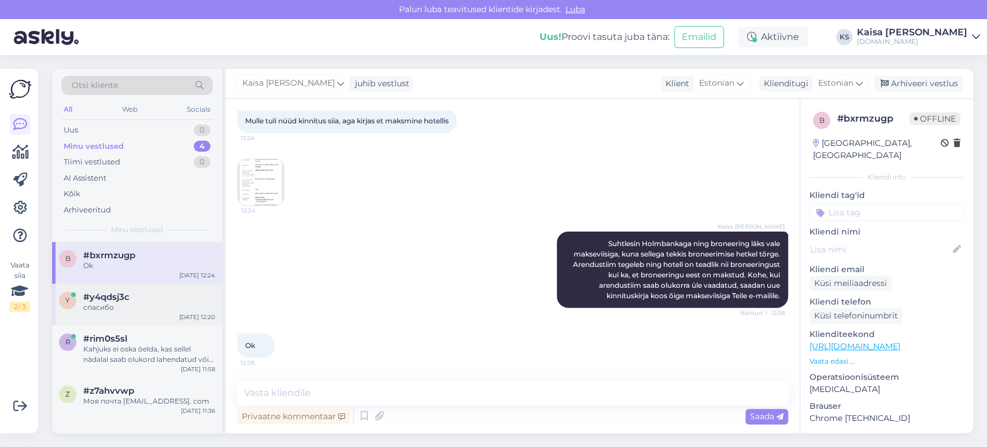
click at [146, 300] on div "#y4qdsj3c" at bounding box center [149, 297] width 132 height 10
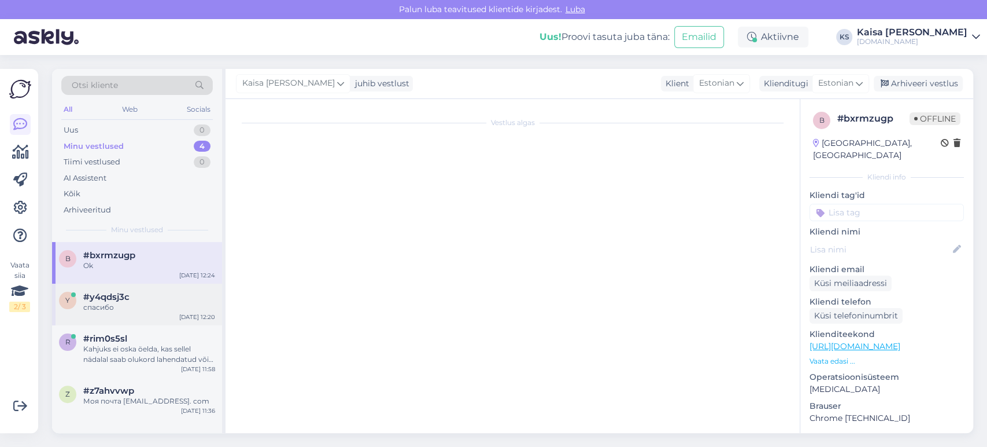
scroll to position [193, 0]
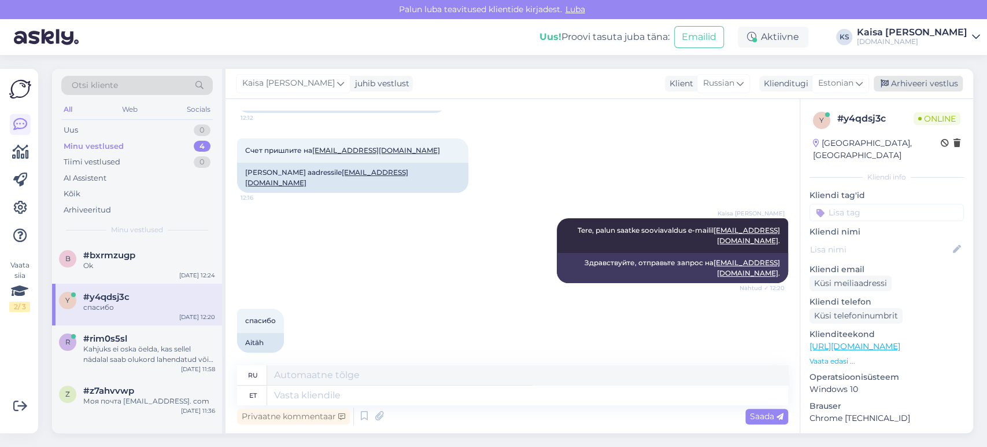
click at [930, 86] on div "Arhiveeri vestlus" at bounding box center [918, 84] width 89 height 16
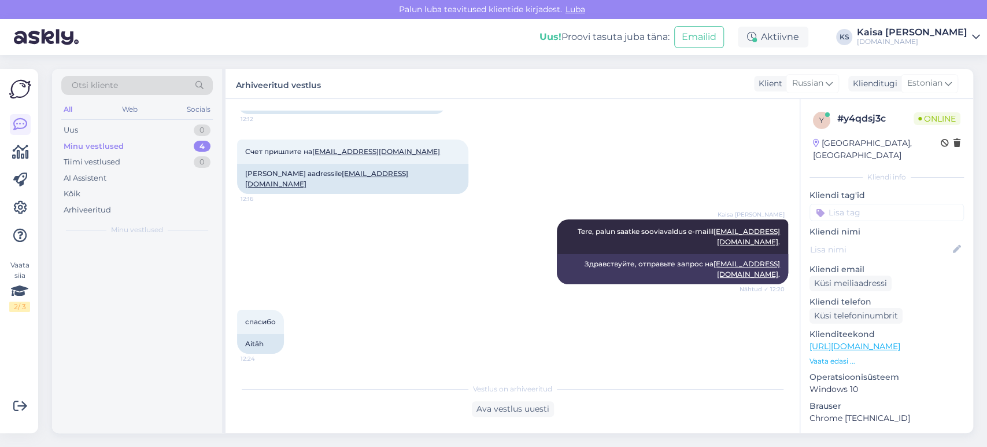
scroll to position [181, 0]
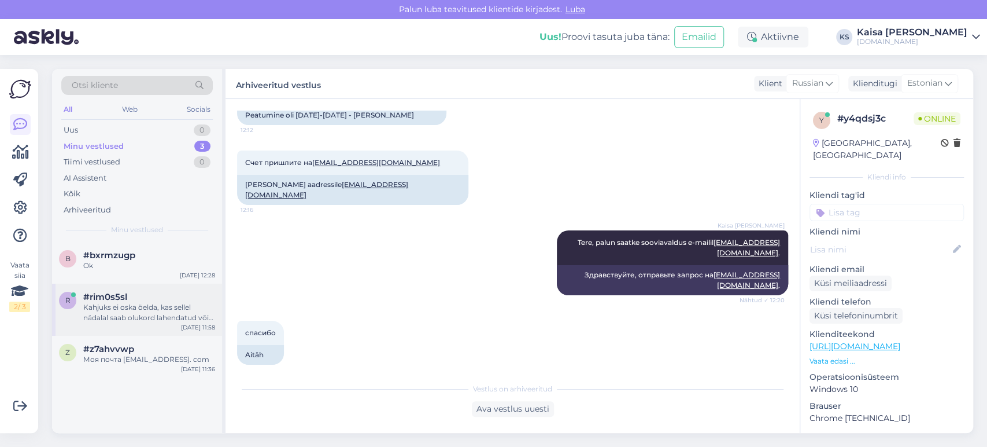
click at [129, 325] on div "r #rim0s5sl Kahjuks ei oska öelda, kas sellel nädalal saab olukord lahendatud v…" at bounding box center [137, 309] width 170 height 52
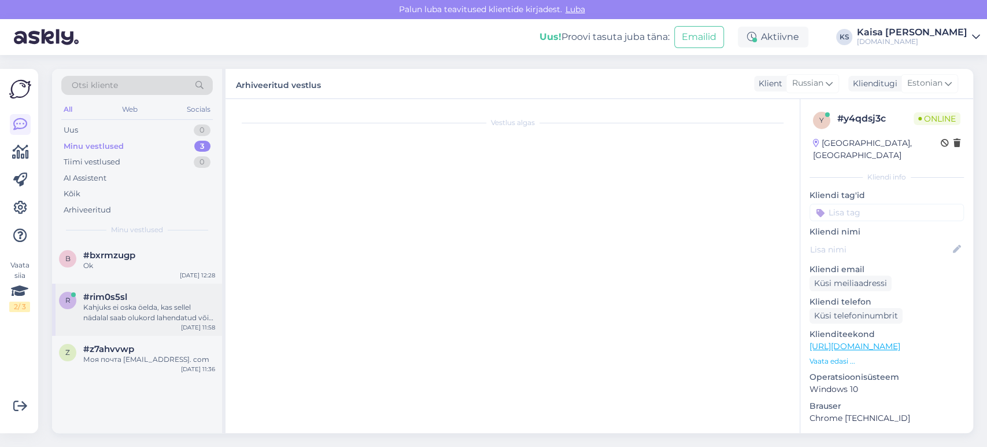
scroll to position [474, 0]
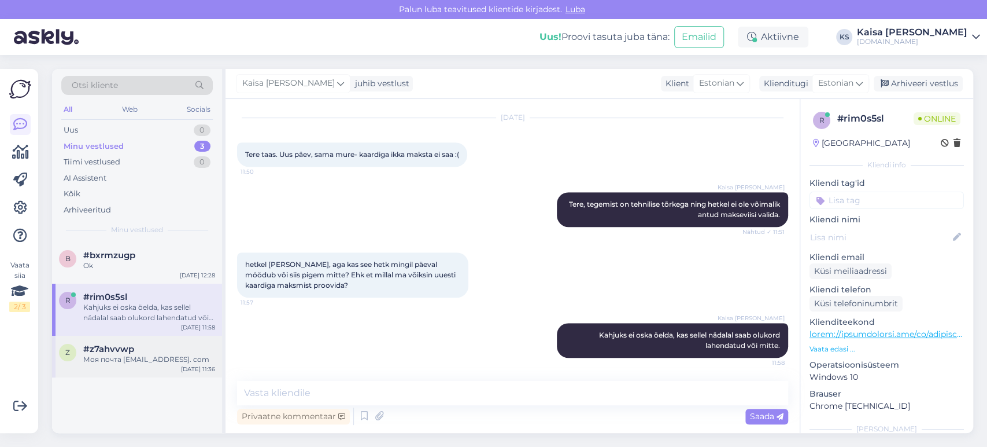
click at [138, 342] on div "z #z7ahvvwp Моя почта [EMAIL_ADDRESS]. com [DATE] 11:36" at bounding box center [137, 357] width 170 height 42
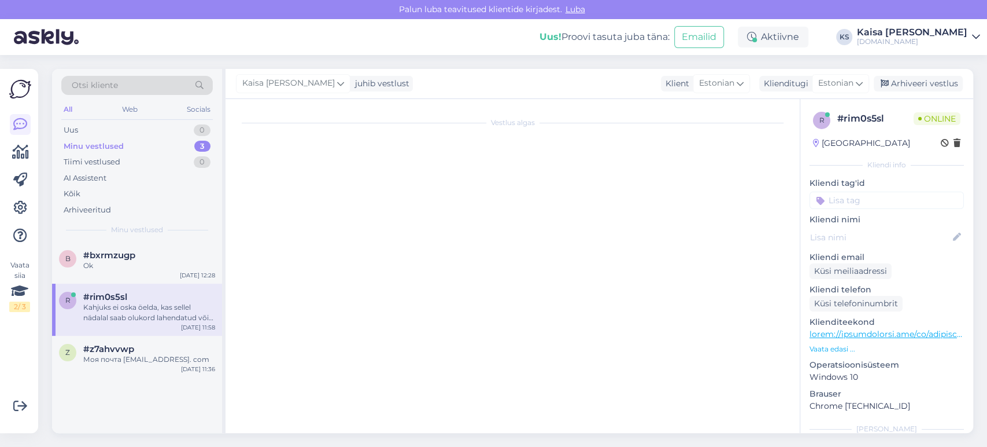
scroll to position [79, 0]
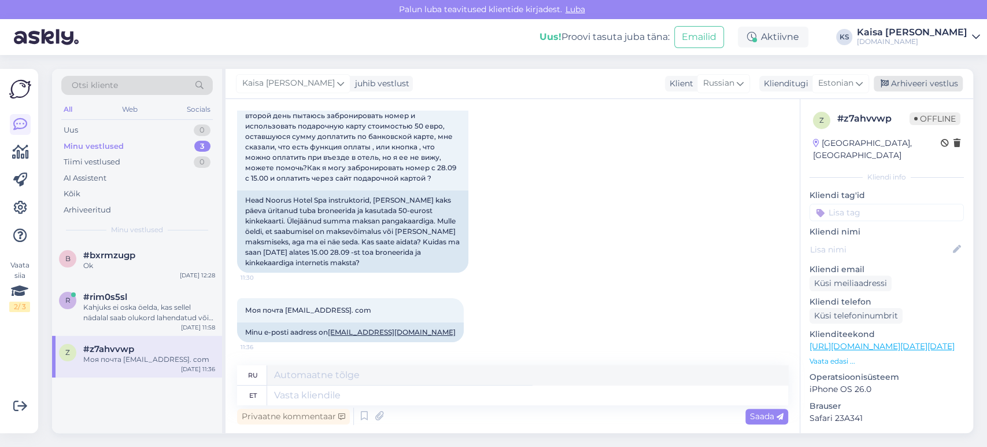
click at [935, 80] on div "Arhiveeri vestlus" at bounding box center [918, 84] width 89 height 16
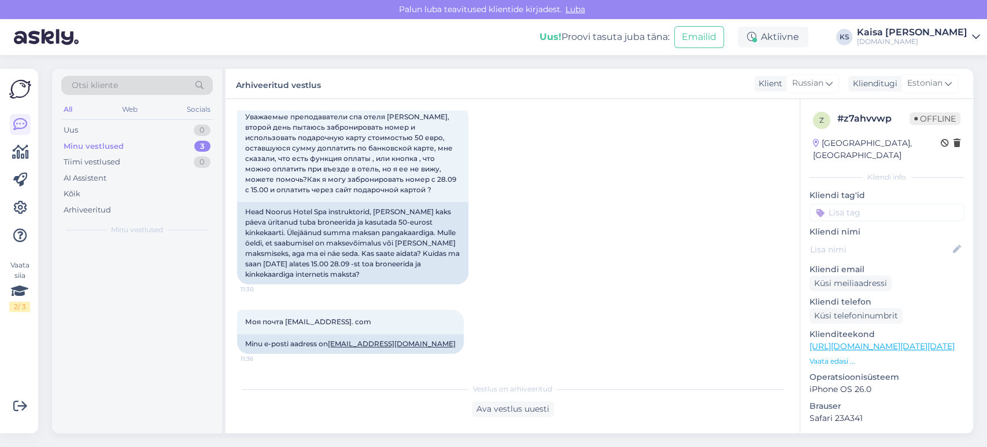
scroll to position [67, 0]
click at [565, 256] on div "[DATE] Уважаемые преподаватели спа отеля [PERSON_NAME], второй день пытаюсь заб…" at bounding box center [512, 182] width 551 height 229
click at [116, 263] on div "Ok" at bounding box center [149, 265] width 132 height 10
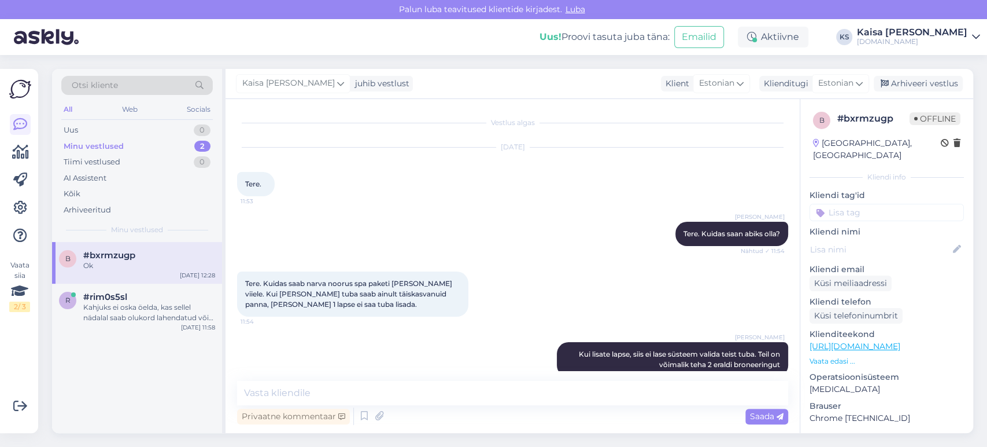
scroll to position [2317, 0]
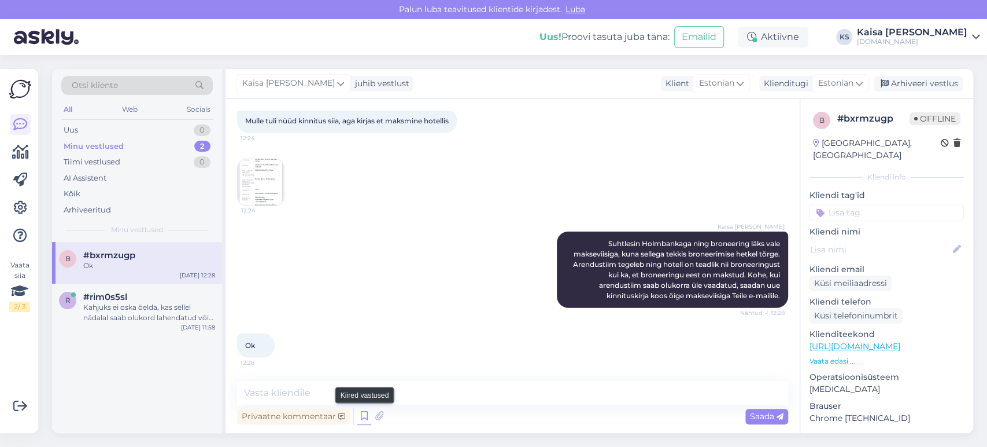
click at [360, 416] on icon at bounding box center [364, 415] width 14 height 17
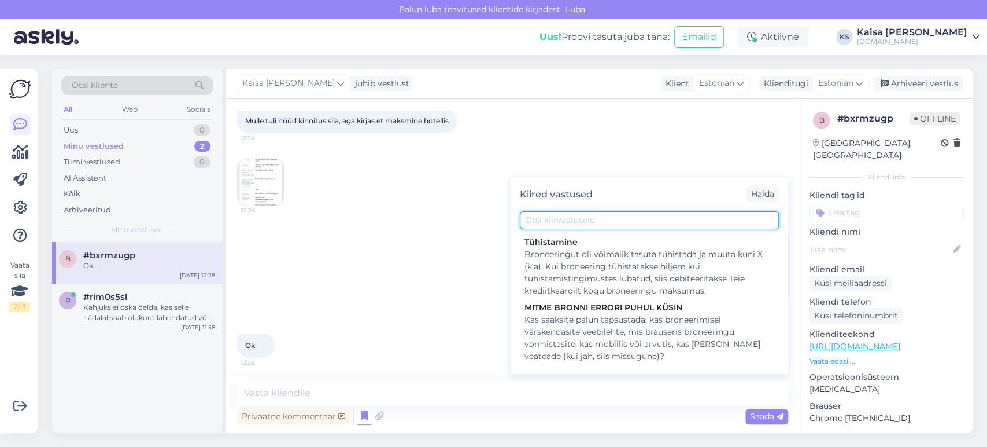
click at [592, 227] on input "text" at bounding box center [649, 220] width 259 height 18
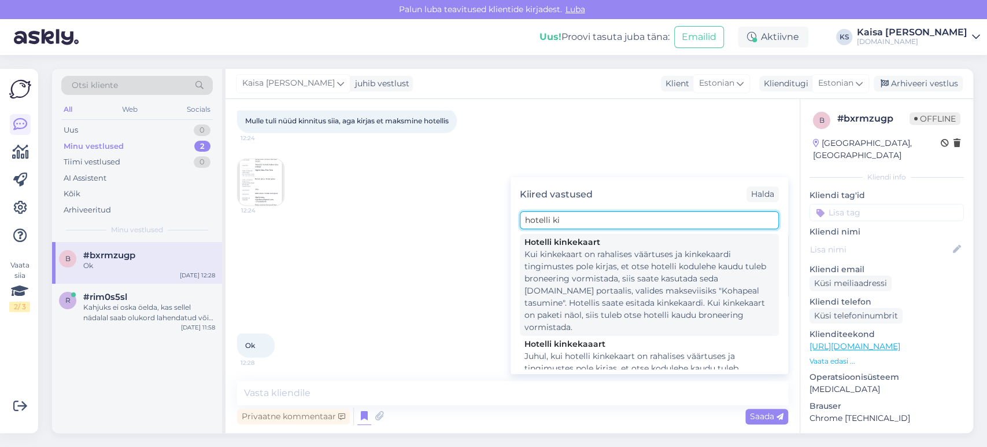
type input "hotelli ki"
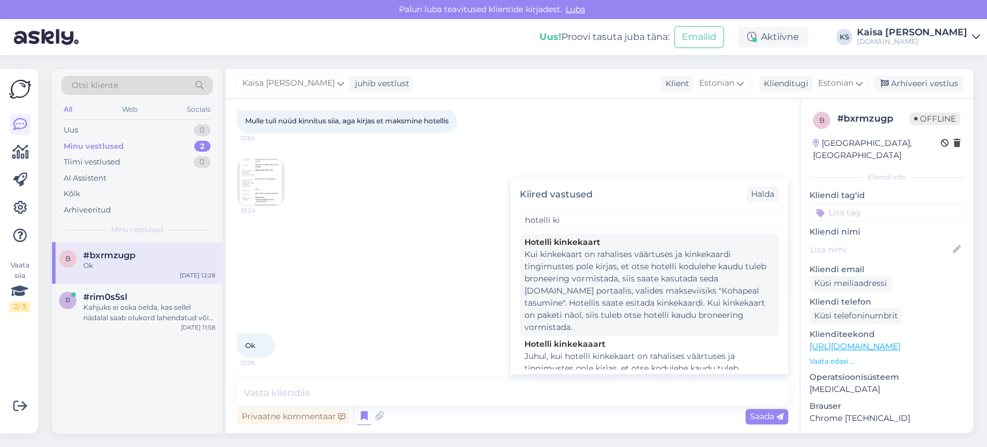
click at [592, 264] on div "Kui kinkekaart on rahalises väärtuses ja kinkekaardi tingimustes pole kirjas, e…" at bounding box center [650, 290] width 250 height 85
type textarea "Kui kinkekaart on rahalises väärtuses ja kinkekaardi tingimustes pole kirjas, e…"
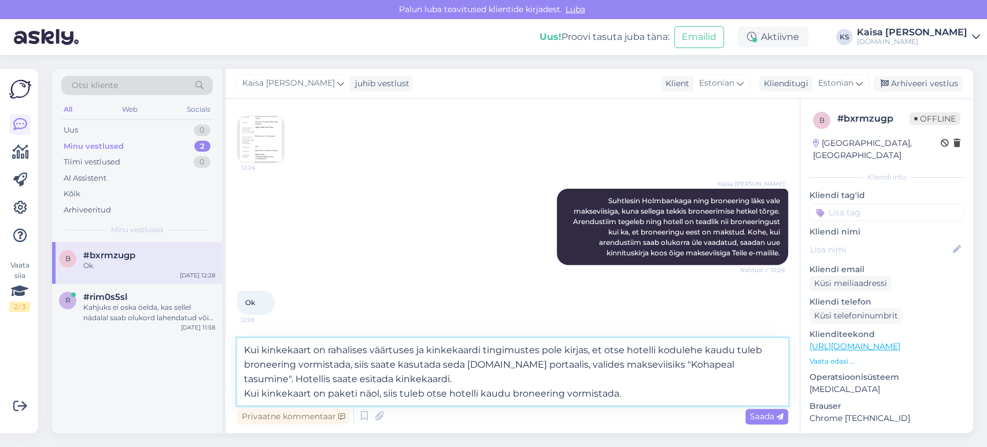
drag, startPoint x: 637, startPoint y: 390, endPoint x: 246, endPoint y: 351, distance: 392.4
click at [246, 351] on textarea "Kui kinkekaart on rahalises väärtuses ja kinkekaardi tingimustes pole kirjas, e…" at bounding box center [512, 371] width 551 height 67
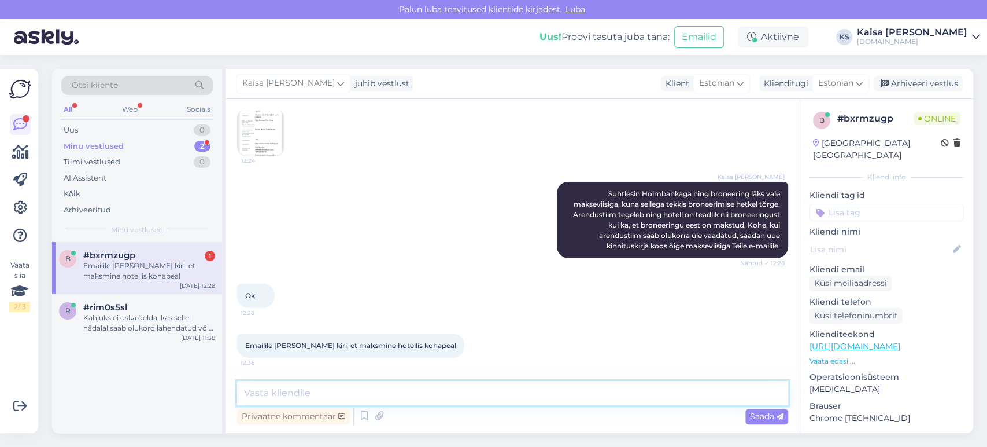
scroll to position [2366, 0]
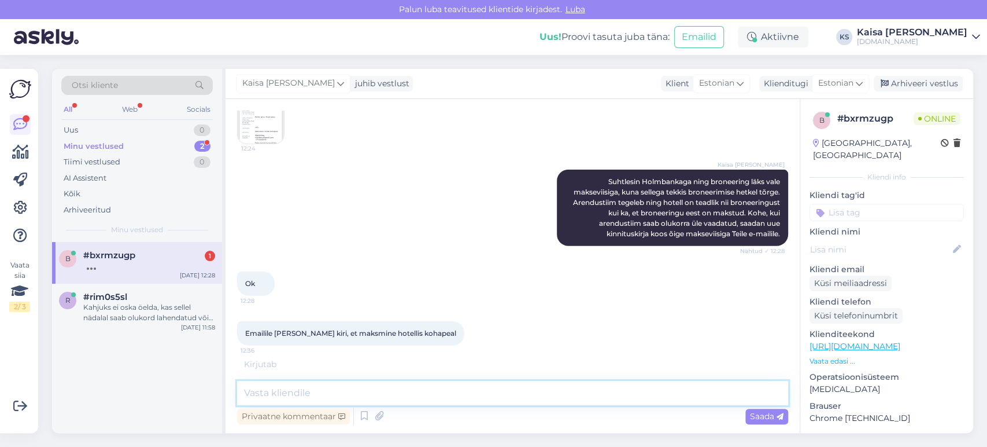
click at [385, 396] on textarea at bounding box center [512, 393] width 551 height 24
click at [414, 394] on textarea at bounding box center [512, 393] width 551 height 24
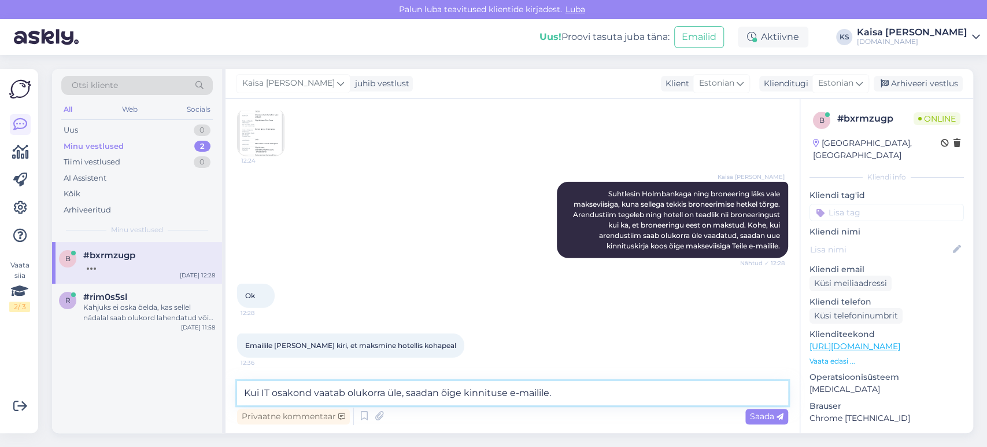
type textarea "Kui IT osakond vaatab olukorra üle, saadan õige kinnituse e-mailile."
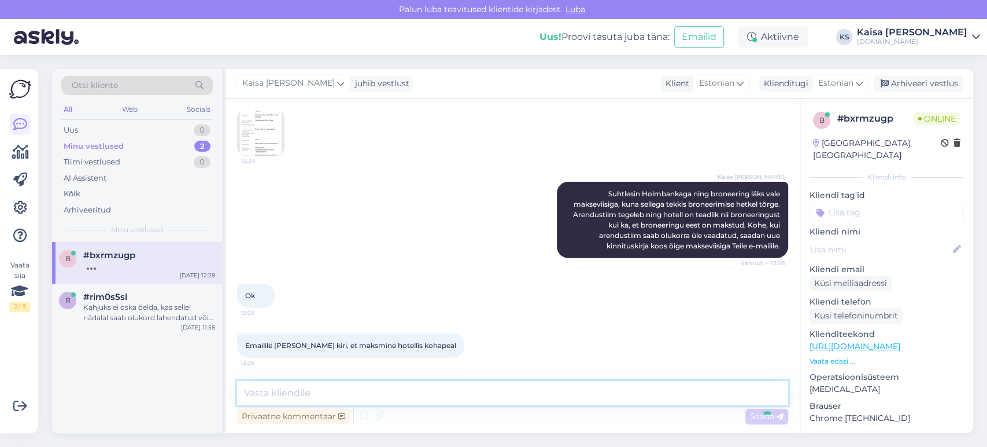
scroll to position [2427, 0]
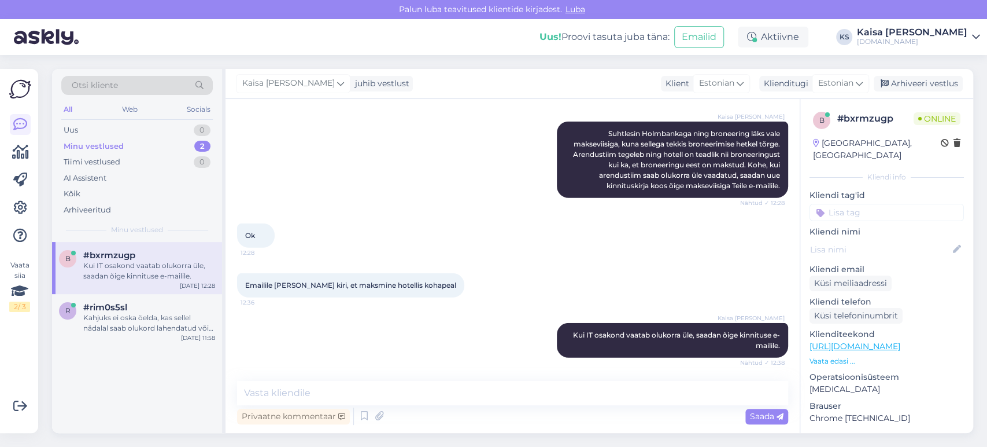
click at [550, 251] on div "Ok 12:28" at bounding box center [512, 236] width 551 height 50
click at [590, 392] on textarea at bounding box center [512, 393] width 551 height 24
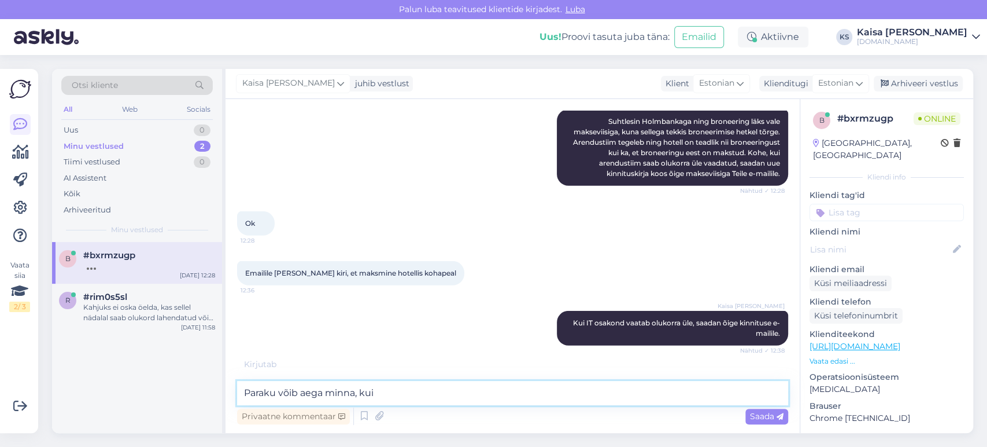
scroll to position [2476, 0]
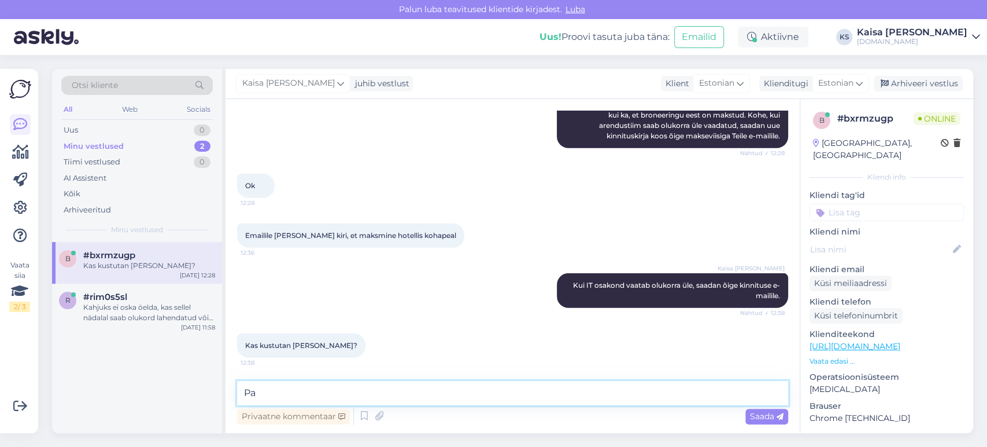
type textarea "P"
type textarea "Jah, võite kustutada."
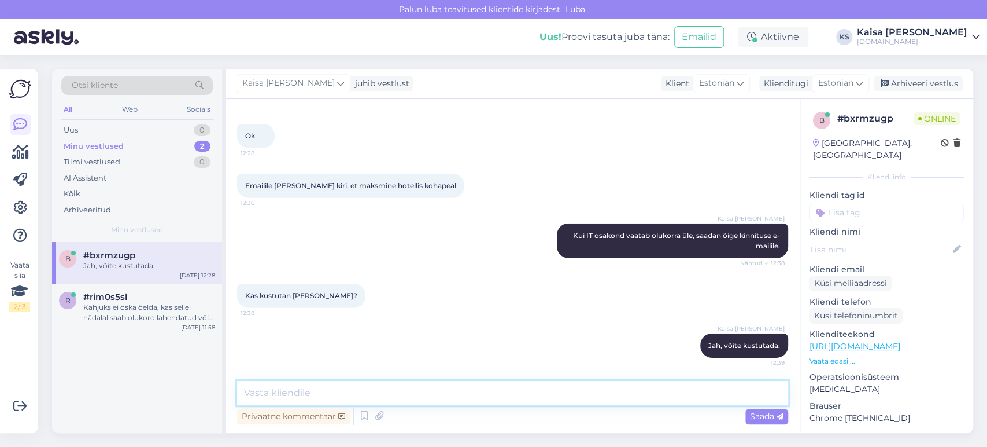
scroll to position [2527, 0]
